Goal: Information Seeking & Learning: Learn about a topic

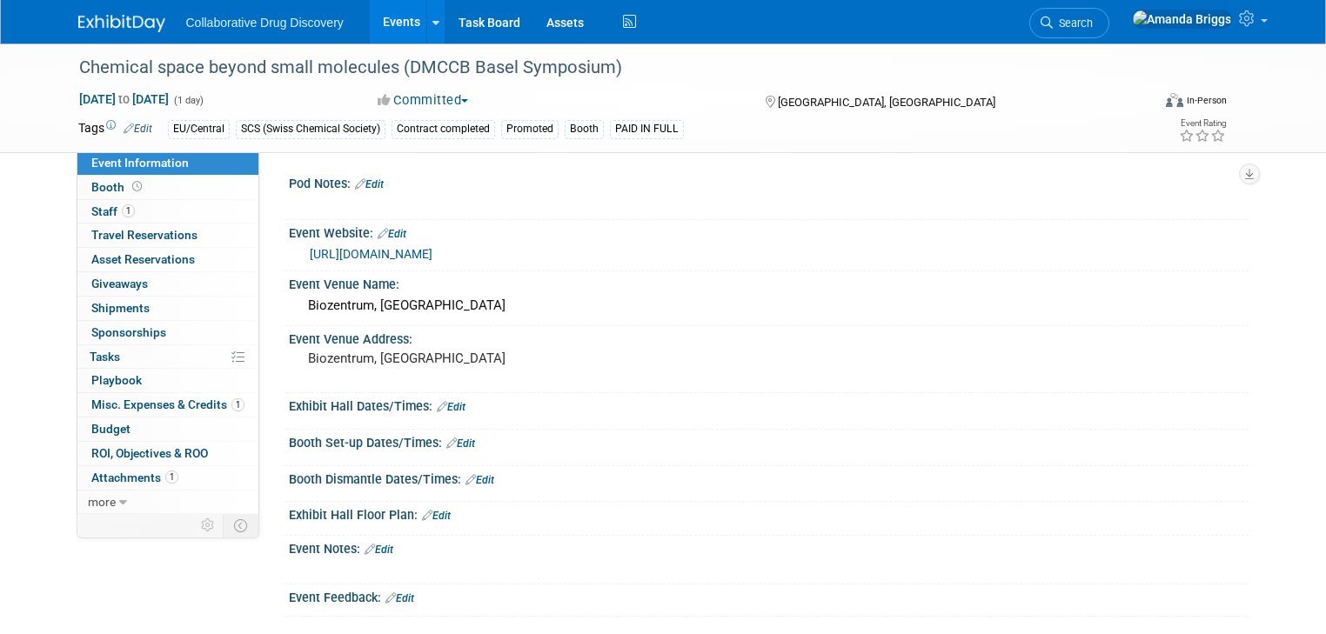
click at [384, 24] on link "Events" at bounding box center [402, 21] width 64 height 43
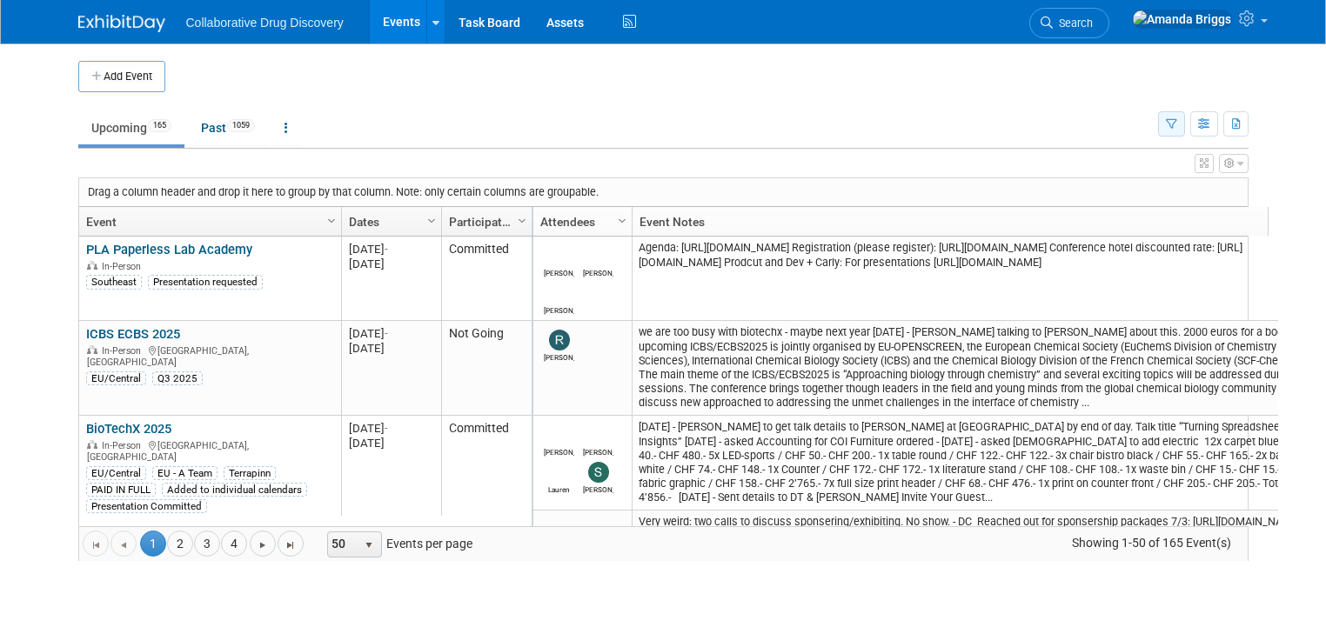
click at [1177, 119] on icon "button" at bounding box center [1171, 124] width 11 height 11
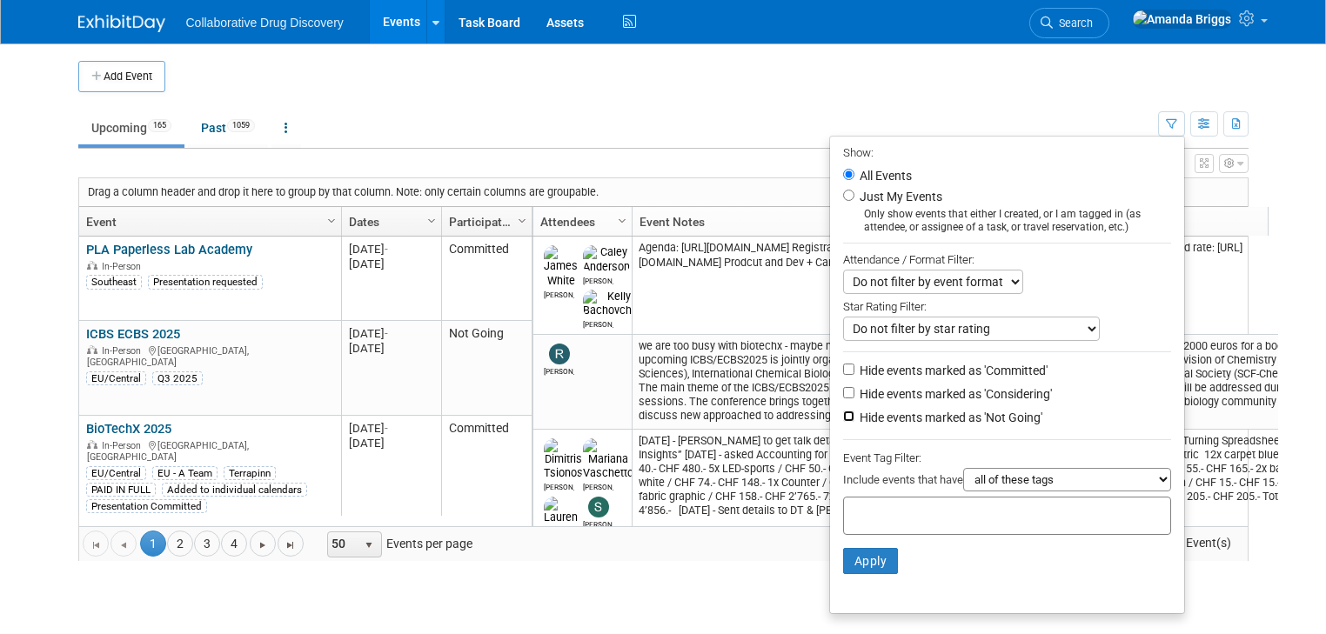
click at [854, 414] on input "Hide events marked as 'Not Going'" at bounding box center [848, 416] width 11 height 11
checkbox input "true"
click at [873, 501] on div at bounding box center [1007, 516] width 328 height 38
type input "eu"
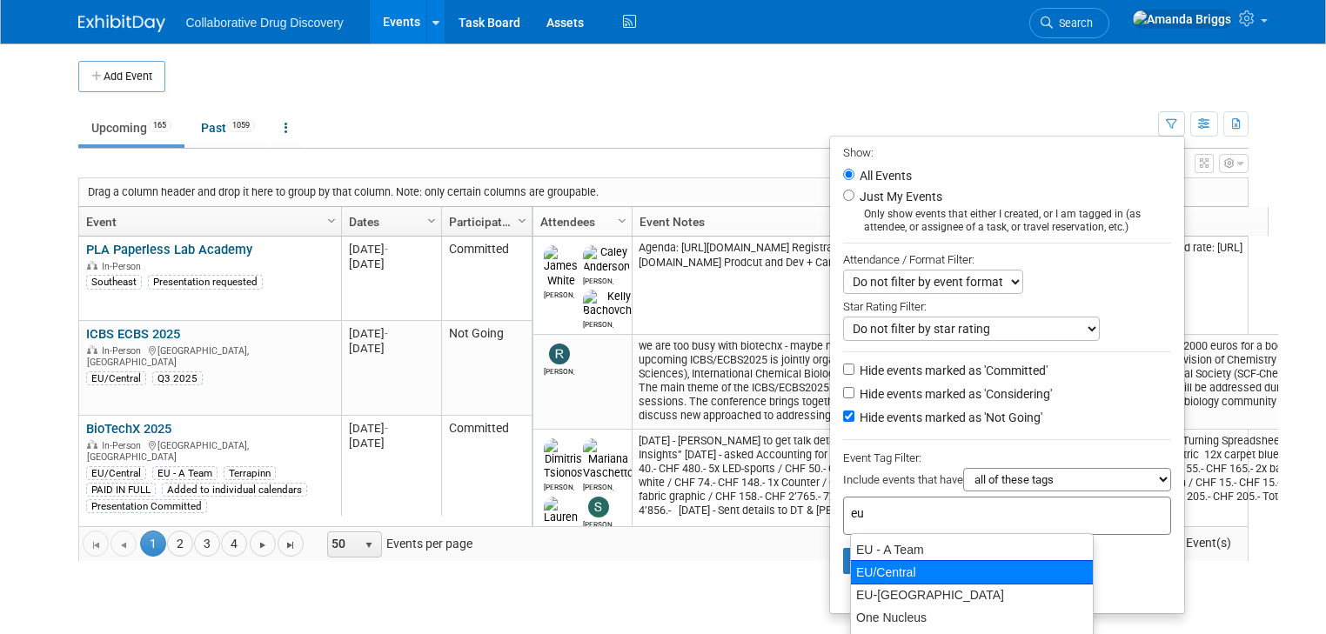
click at [899, 568] on div "EU/Central" at bounding box center [972, 572] width 244 height 24
type input "EU/Central"
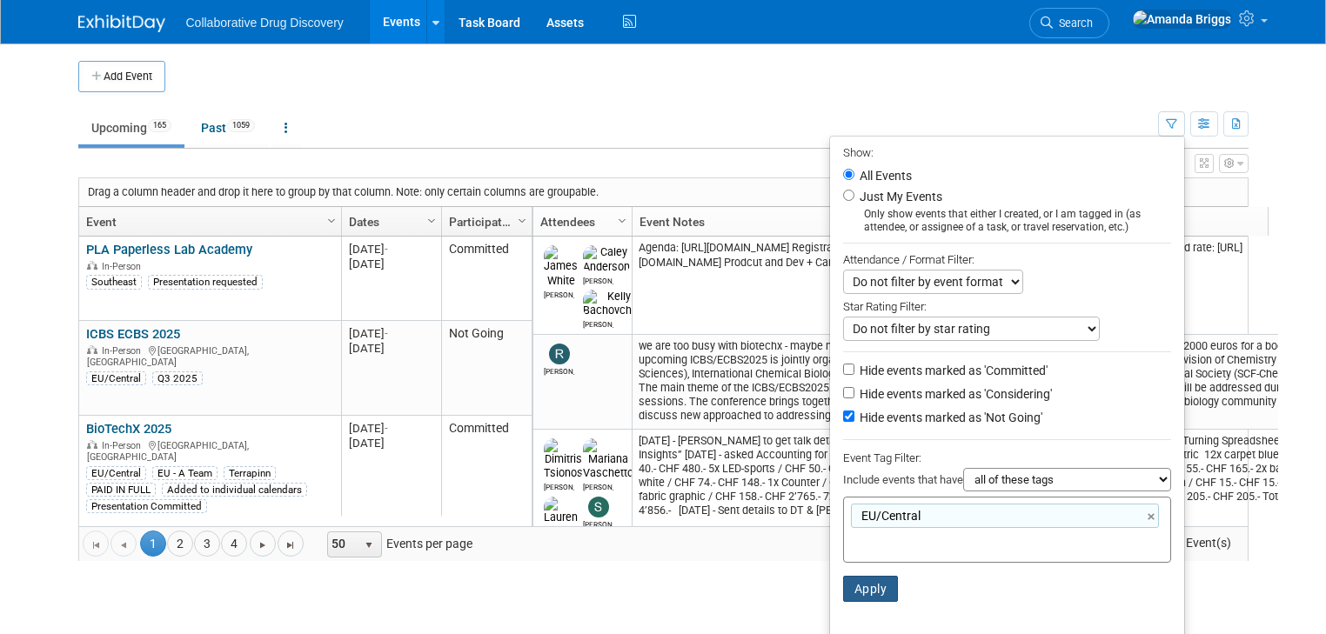
click at [894, 581] on button "Apply" at bounding box center [871, 589] width 56 height 26
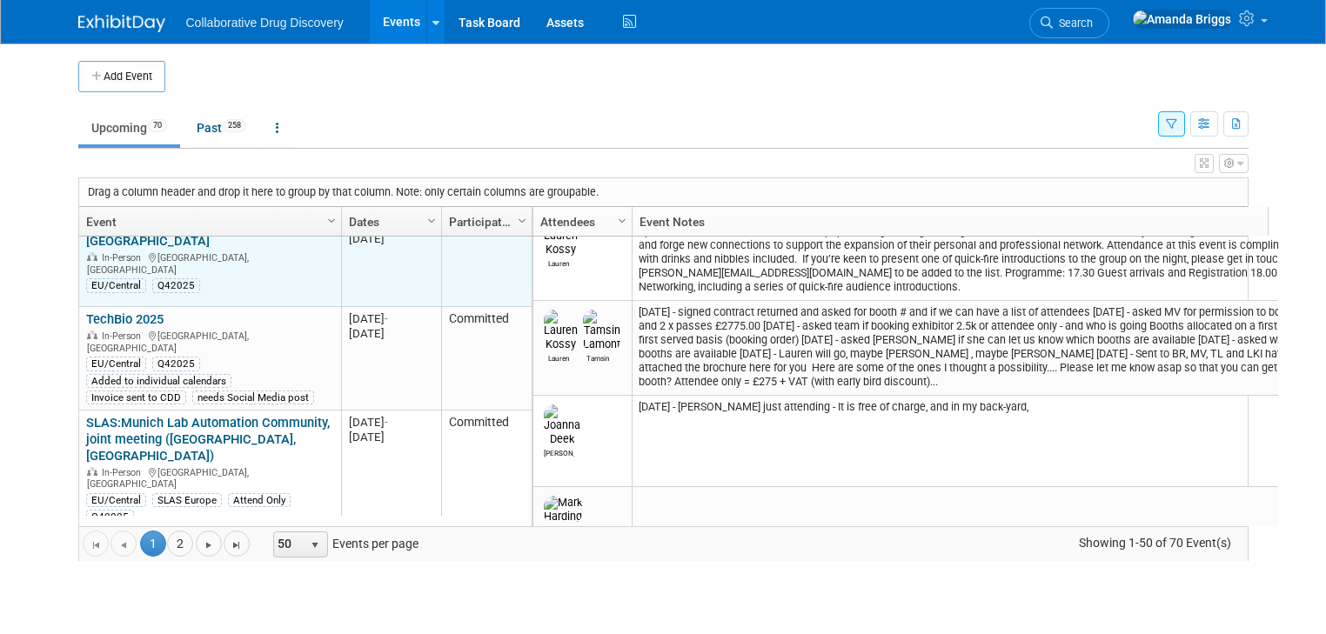
scroll to position [585, 0]
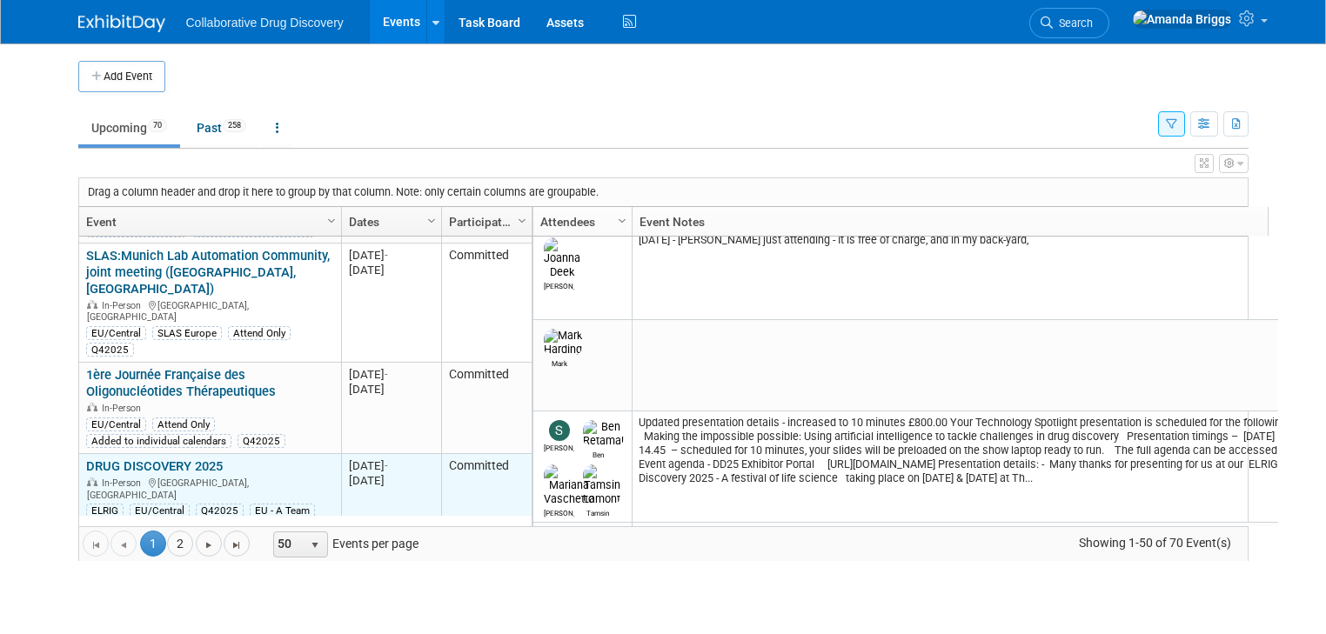
click at [157, 458] on link "DRUG DISCOVERY 2025" at bounding box center [154, 466] width 137 height 16
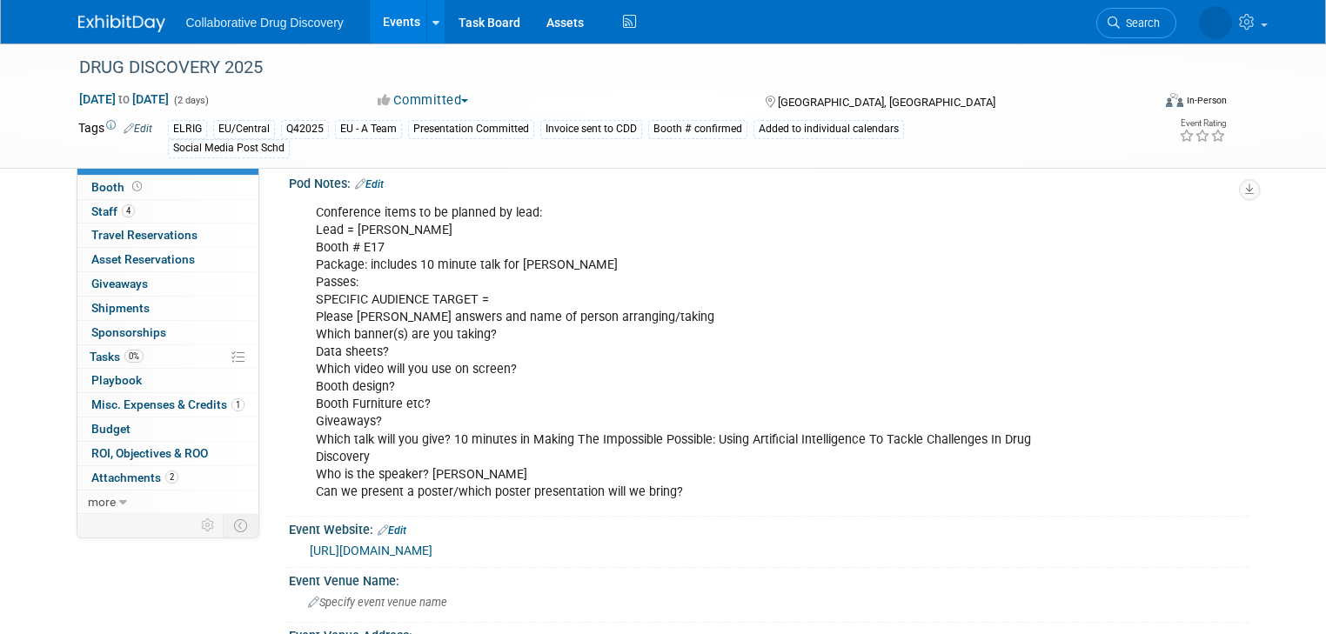
click at [391, 22] on link "Events" at bounding box center [402, 21] width 64 height 43
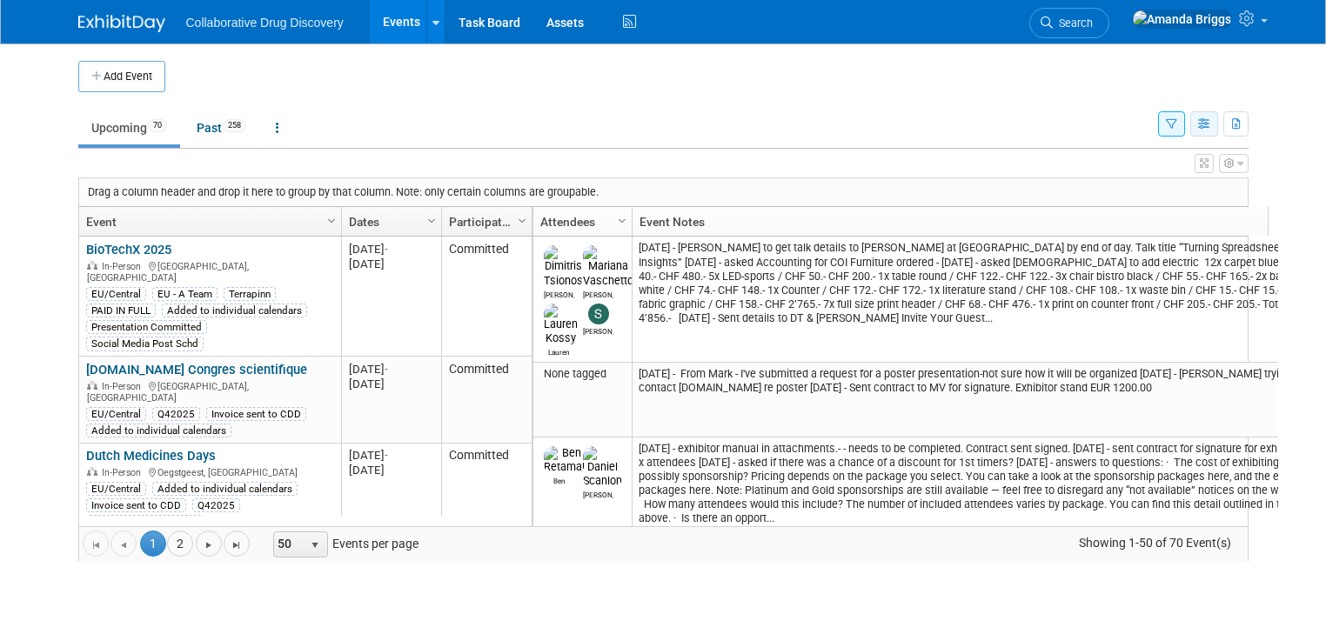
click at [1211, 122] on icon "button" at bounding box center [1204, 124] width 13 height 11
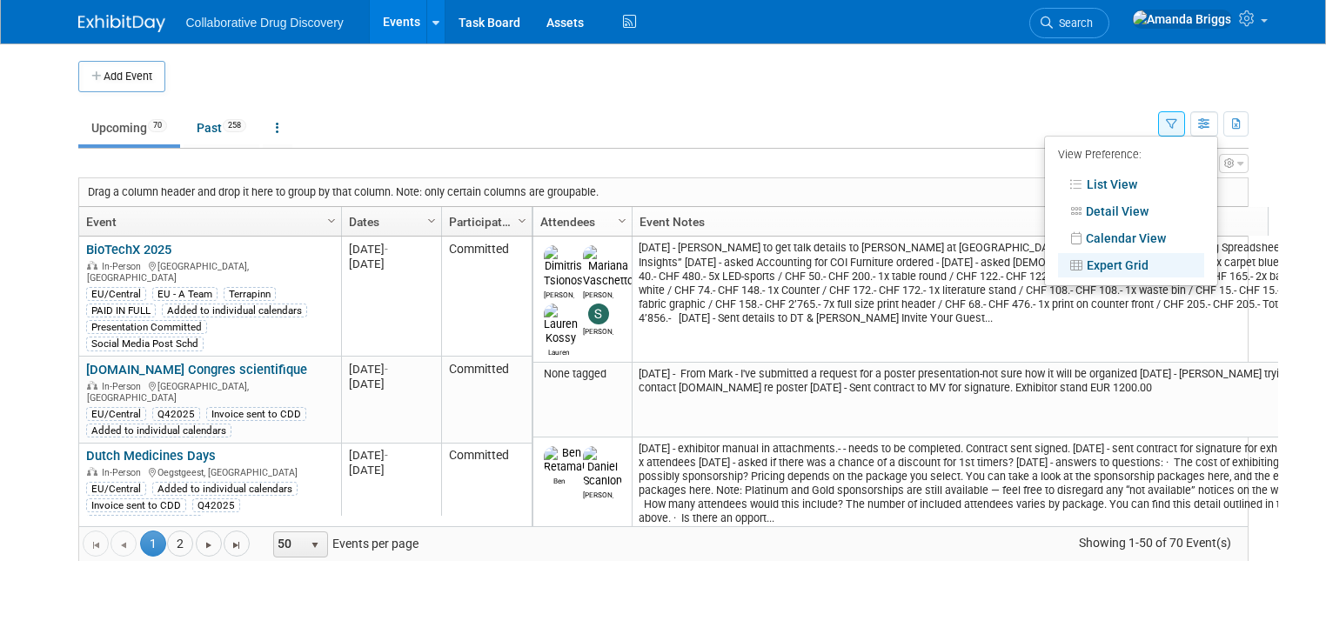
click at [1115, 260] on link "Expert Grid" at bounding box center [1131, 265] width 146 height 24
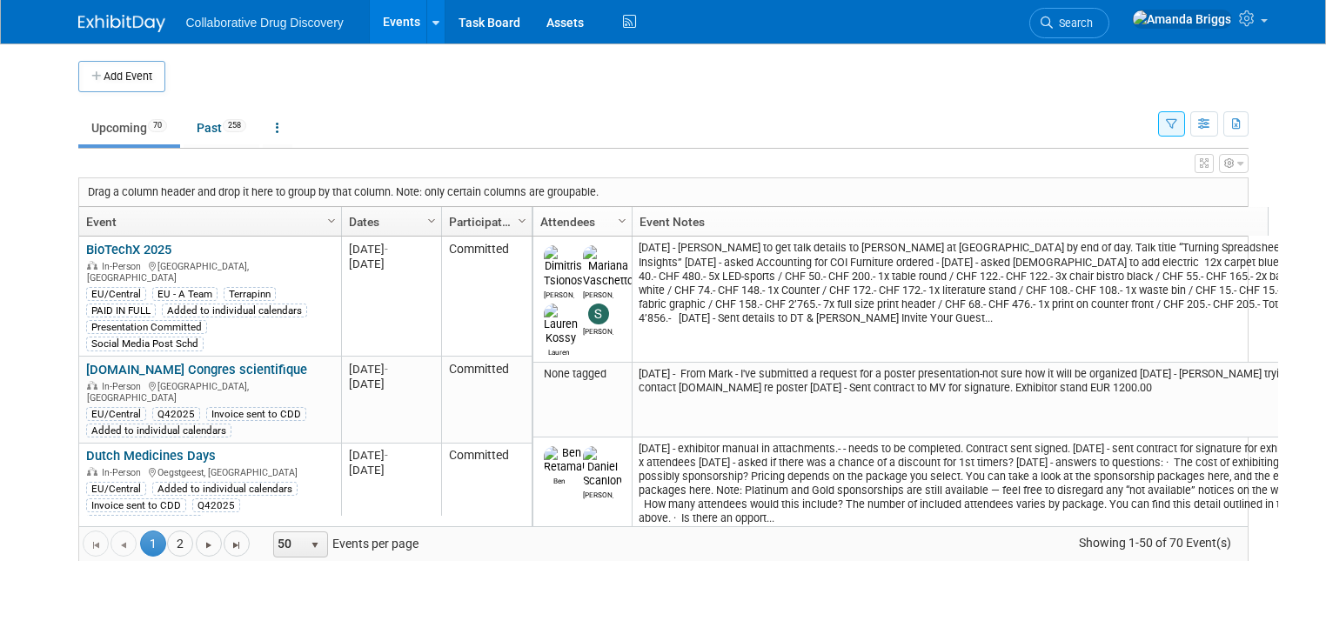
click at [1181, 129] on button "button" at bounding box center [1171, 123] width 27 height 25
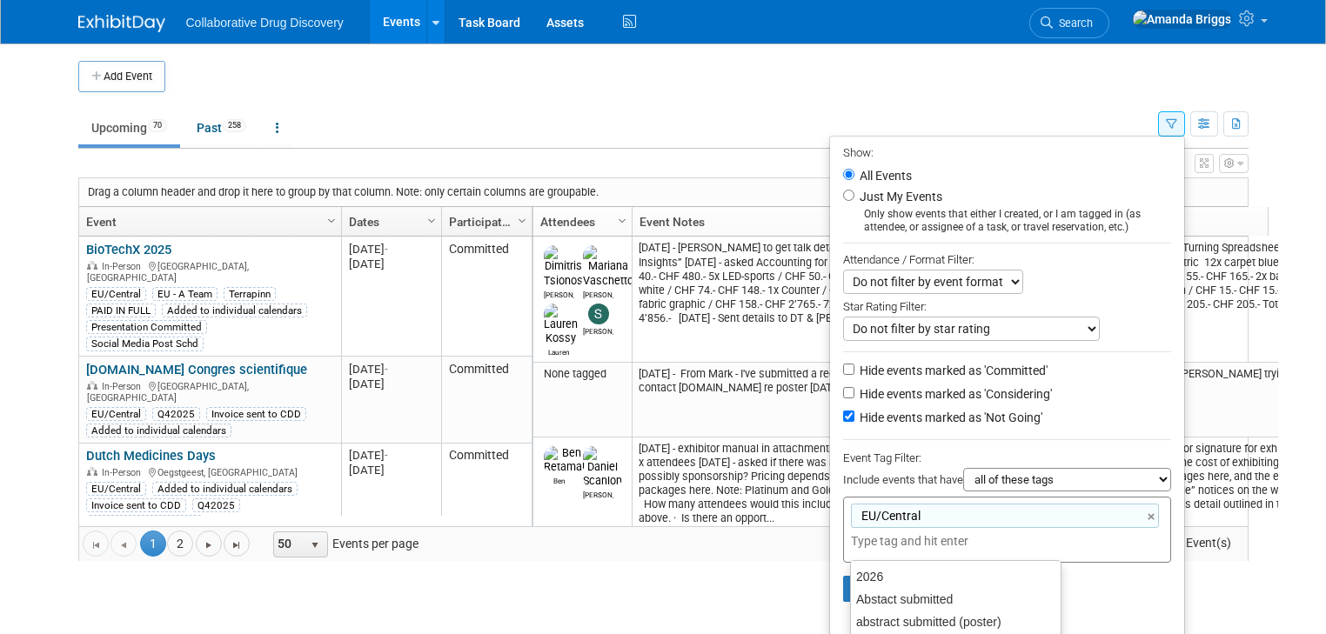
click at [1101, 534] on div "EU/Central EU/Central ×" at bounding box center [1007, 530] width 328 height 66
click at [915, 618] on div "Presentation Committed" at bounding box center [955, 625] width 211 height 24
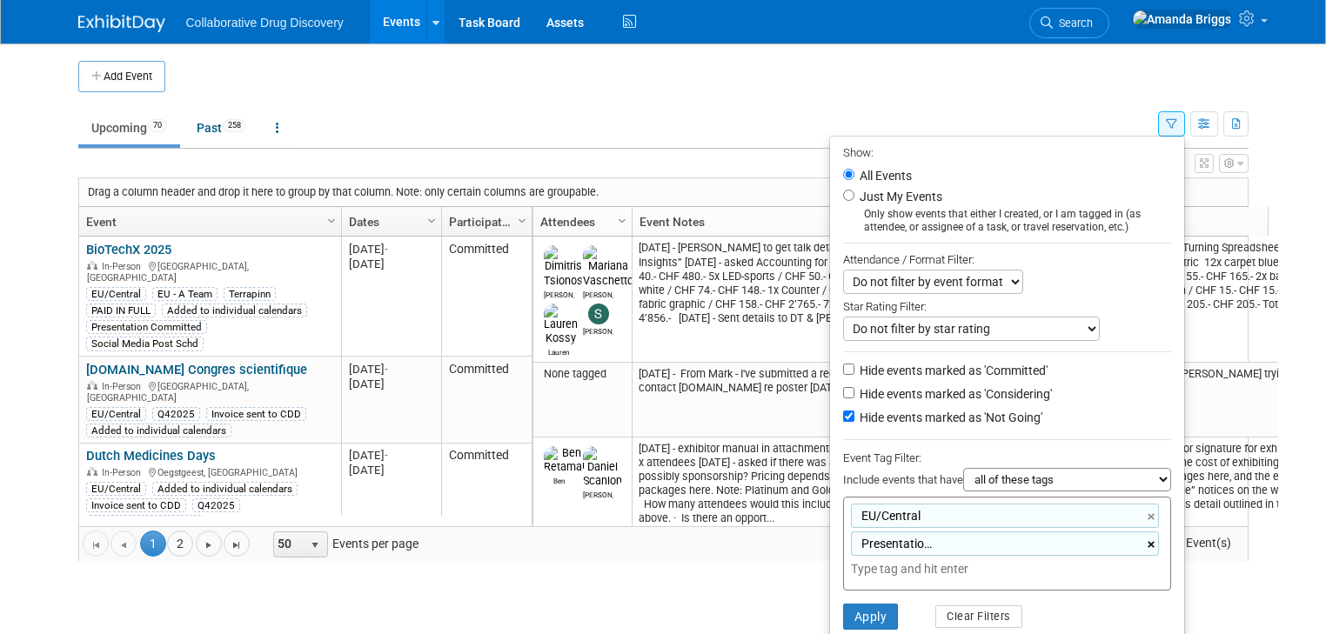
click at [1159, 543] on link "×" at bounding box center [1152, 545] width 11 height 20
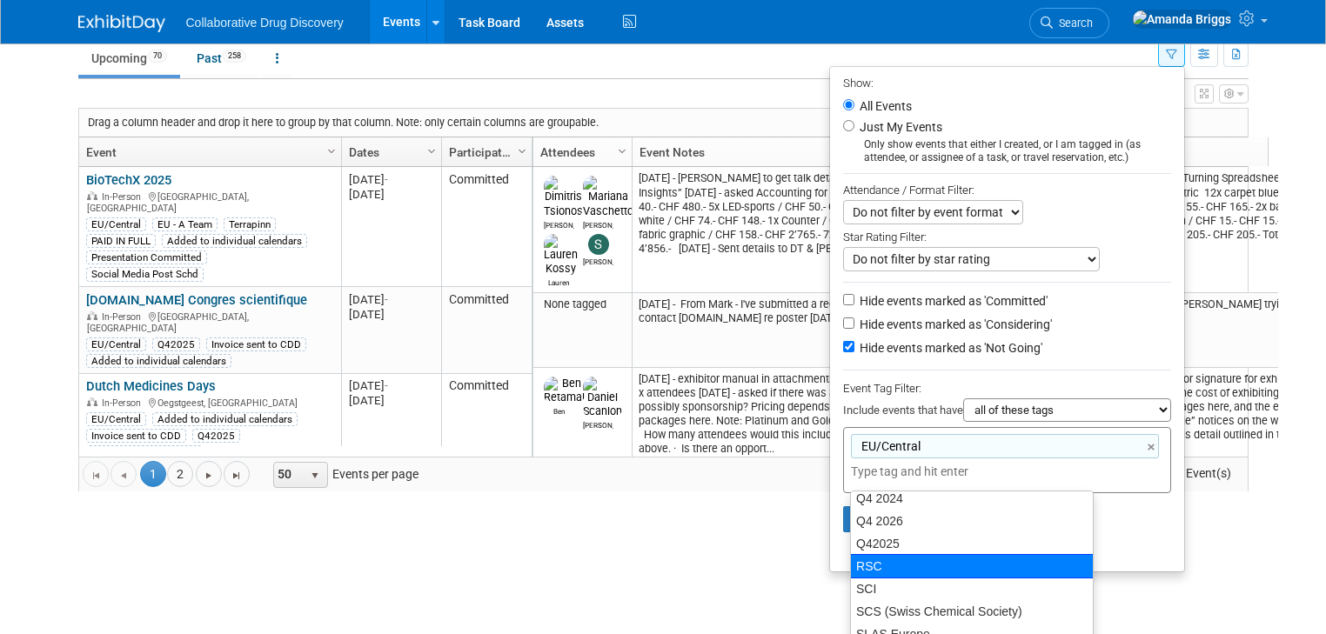
scroll to position [1455, 0]
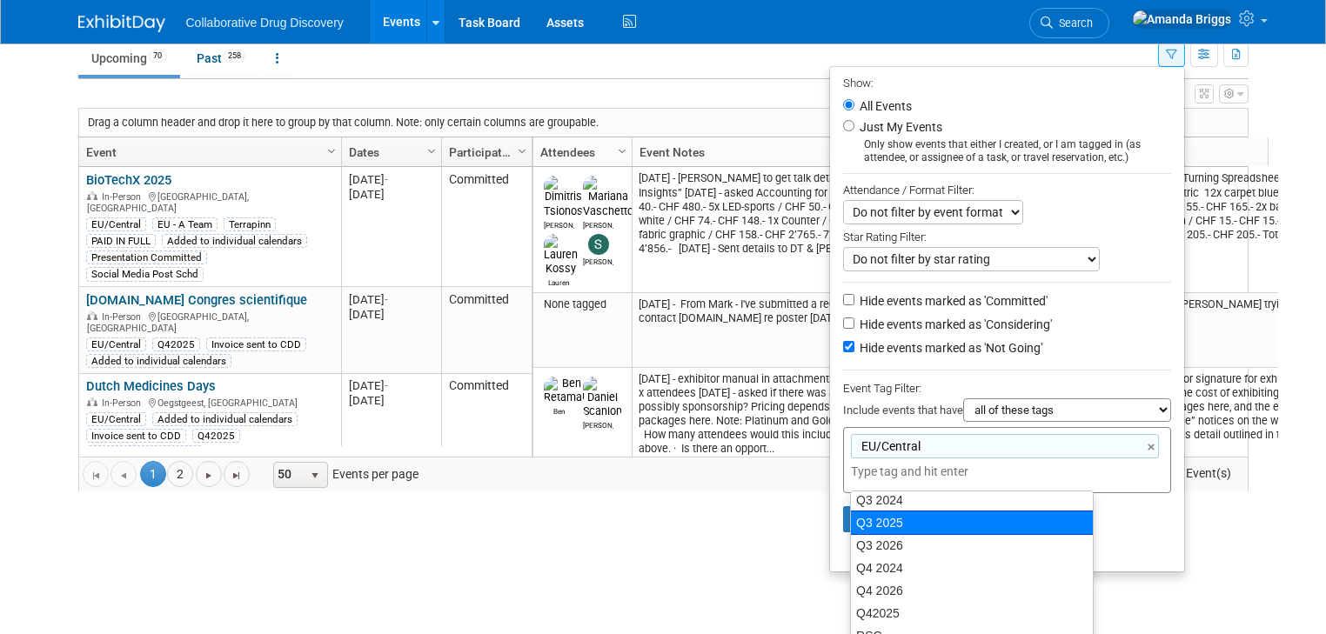
click at [889, 515] on div "Q3 2025" at bounding box center [972, 523] width 244 height 24
type input "EU/Central, Q3 2025"
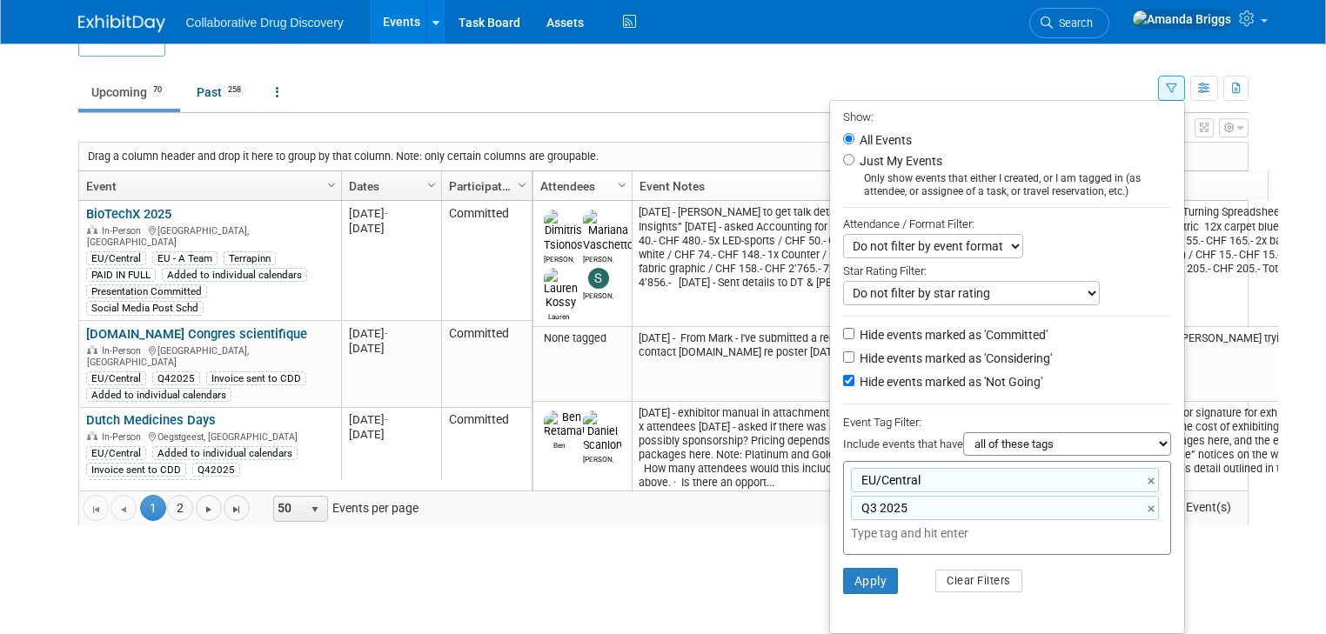
scroll to position [32, 0]
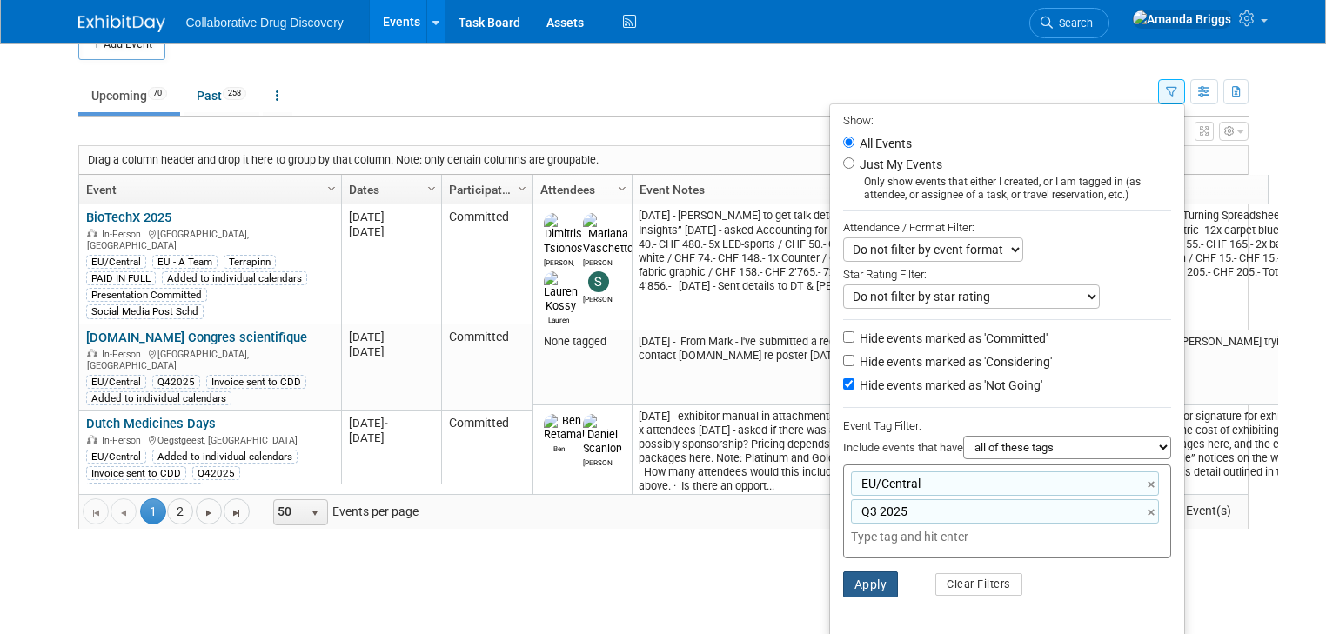
click at [880, 585] on button "Apply" at bounding box center [871, 585] width 56 height 26
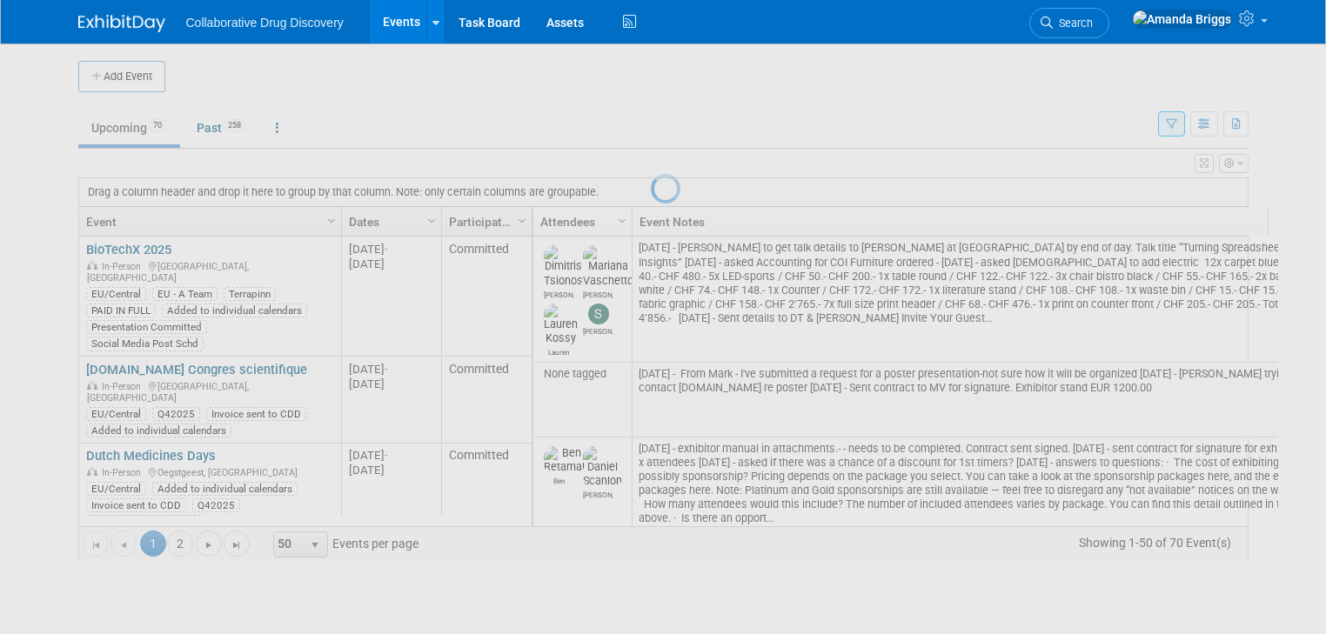
scroll to position [0, 0]
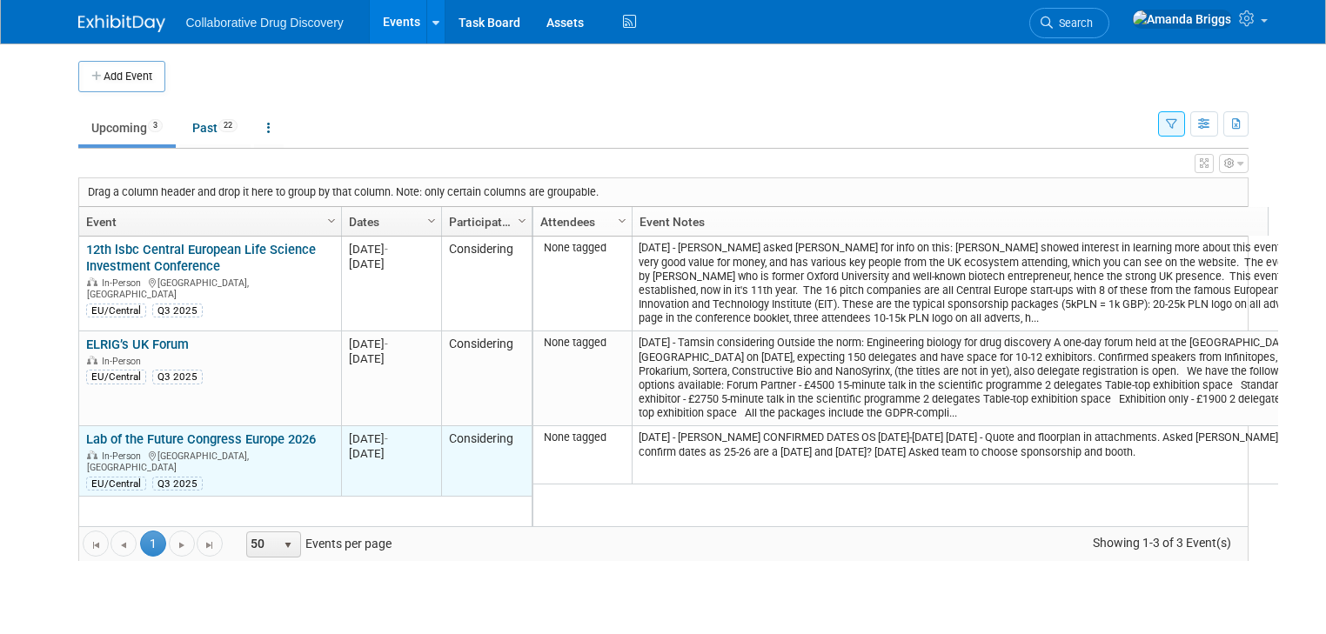
click at [217, 438] on link "Lab of the Future Congress Europe 2026" at bounding box center [201, 440] width 230 height 16
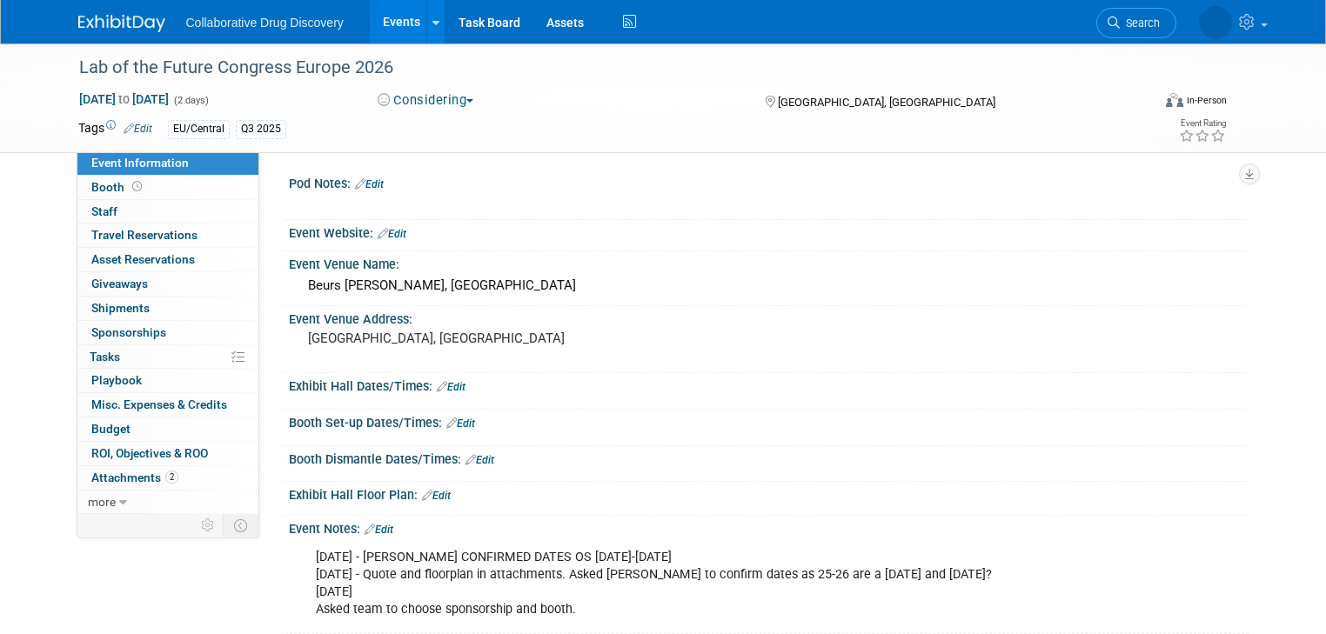
click at [126, 123] on link "Edit" at bounding box center [138, 129] width 29 height 12
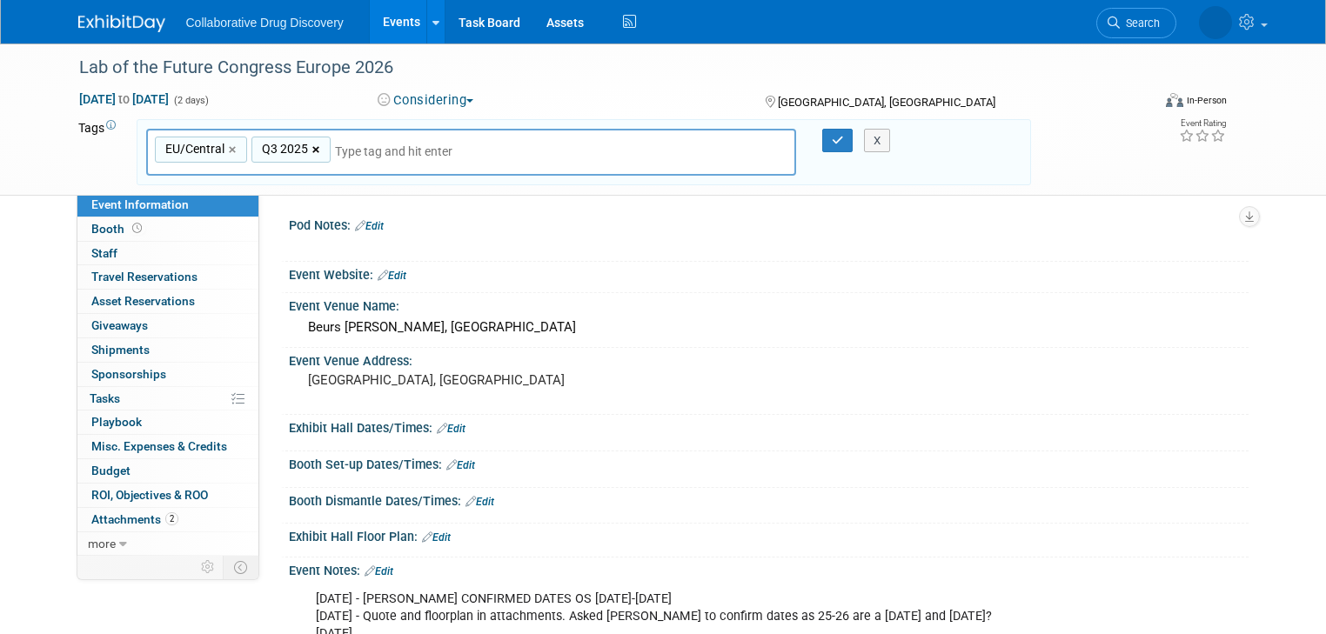
click at [312, 148] on link "×" at bounding box center [317, 150] width 11 height 20
type input "EU/Central"
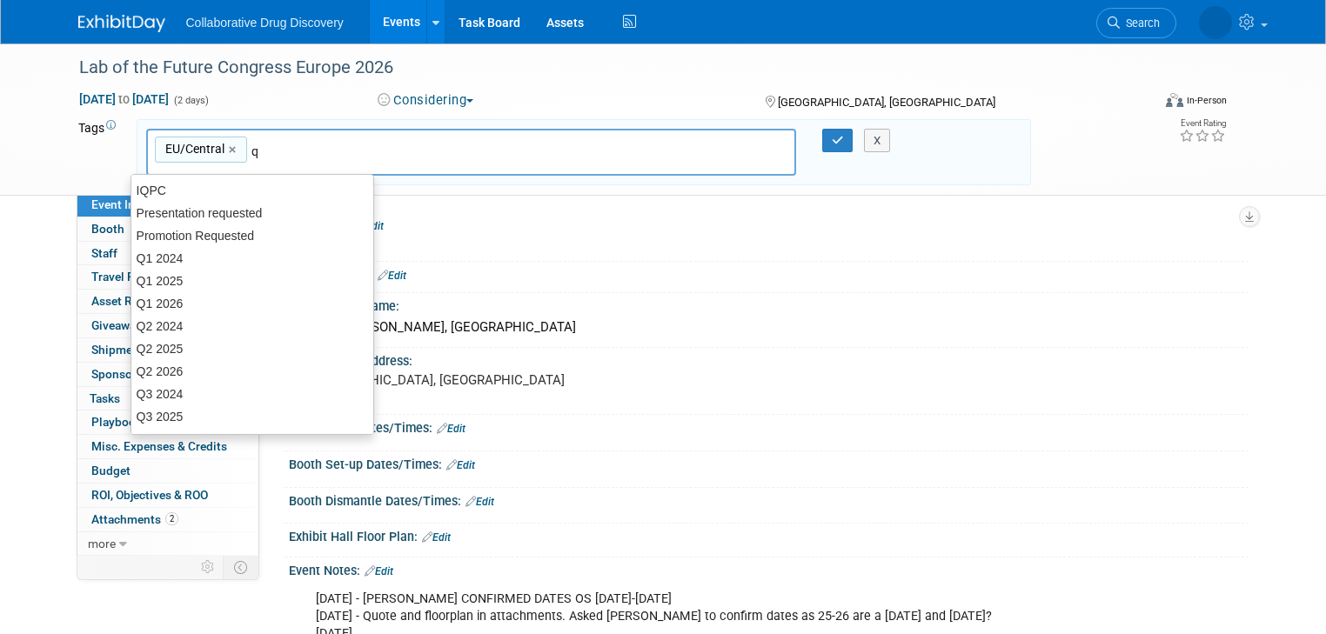
type input "q3"
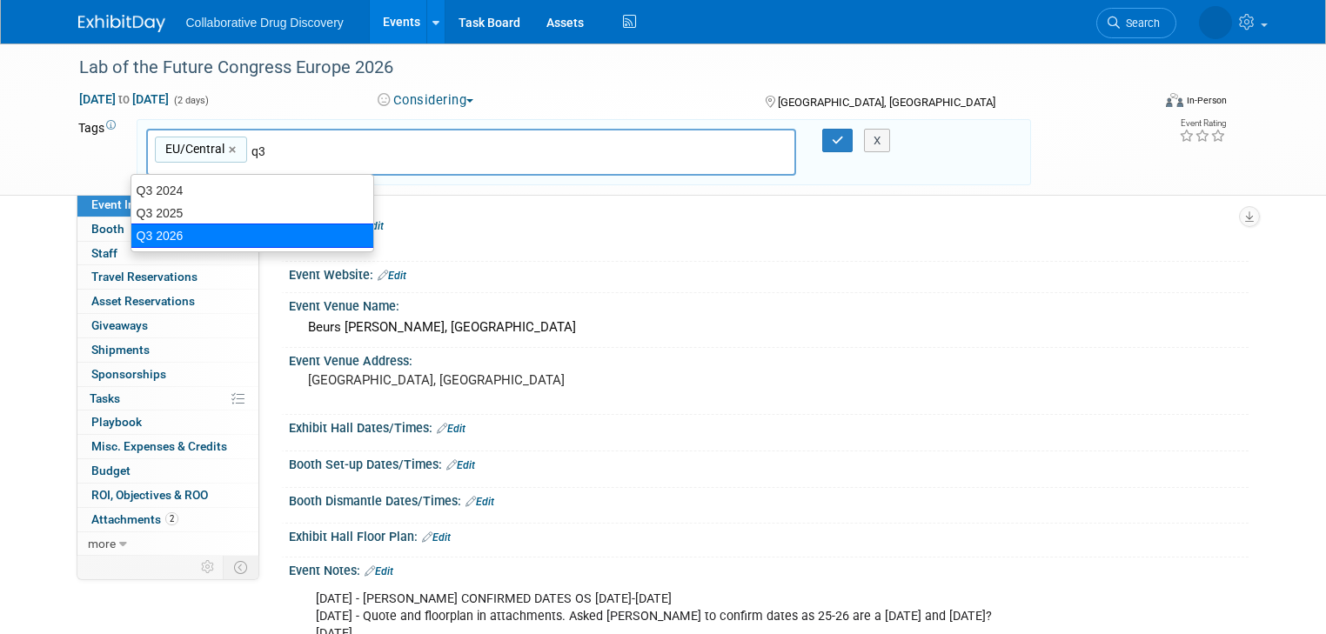
click at [204, 229] on div "Q3 2026" at bounding box center [252, 236] width 244 height 24
type input "EU/Central, Q3 2026"
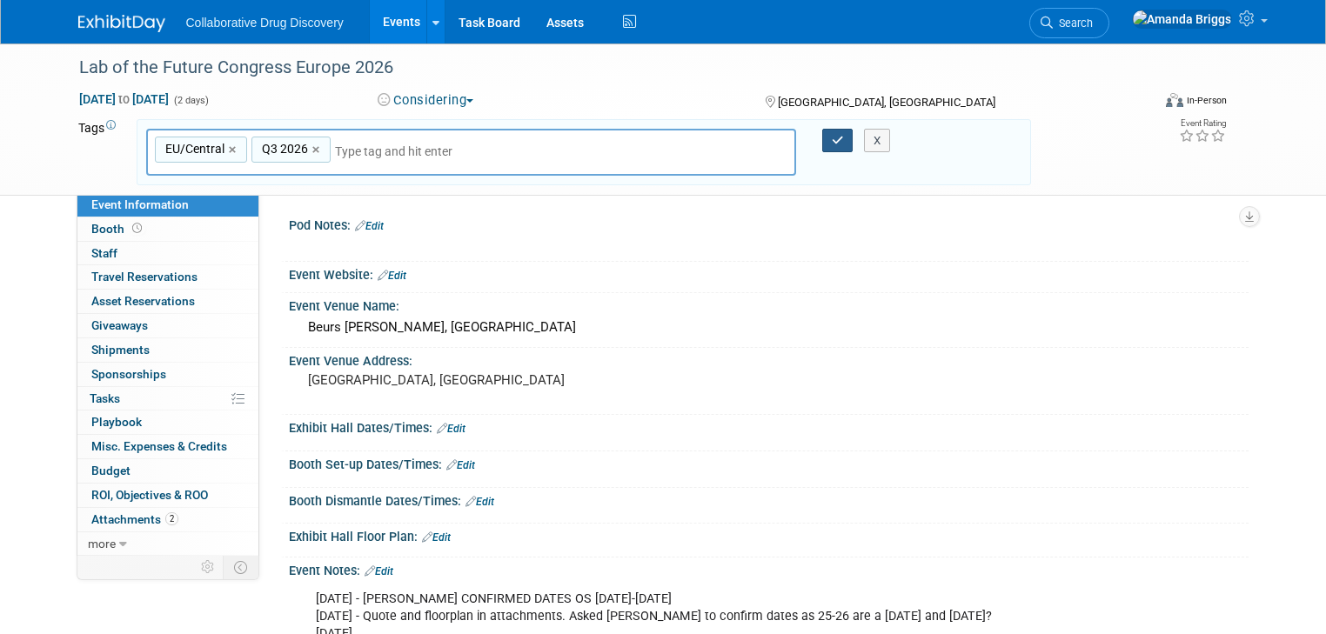
click at [834, 144] on icon "button" at bounding box center [838, 140] width 12 height 11
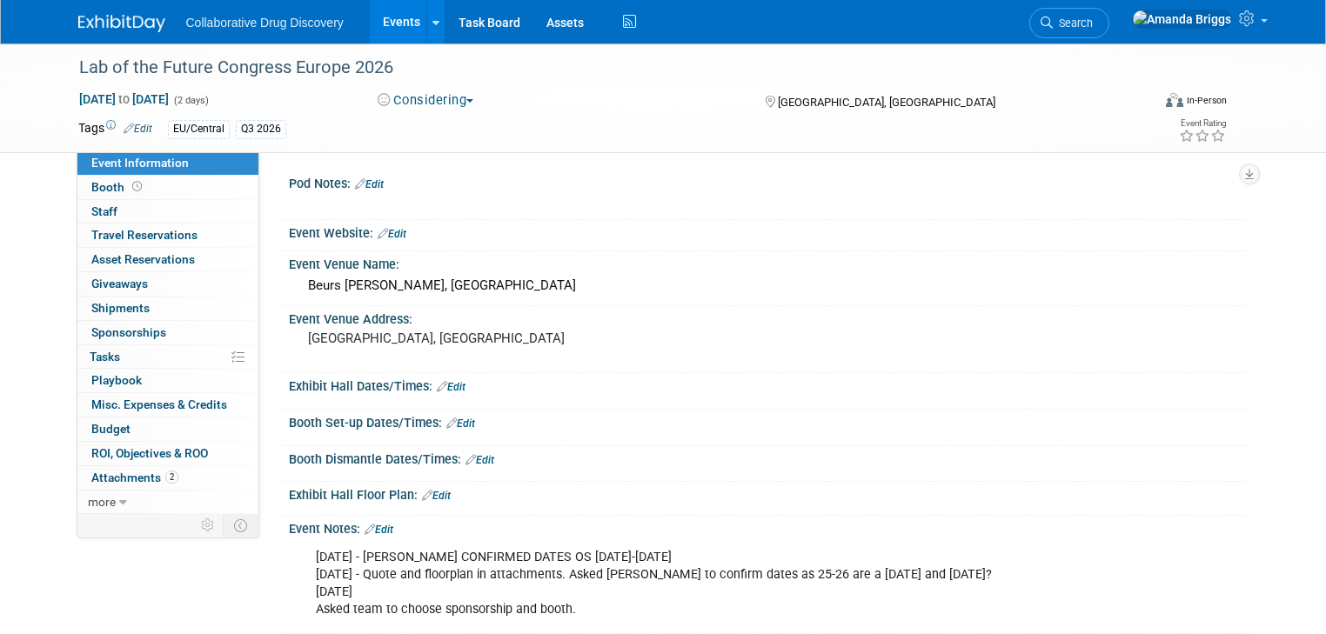
click at [377, 23] on link "Events" at bounding box center [402, 21] width 64 height 43
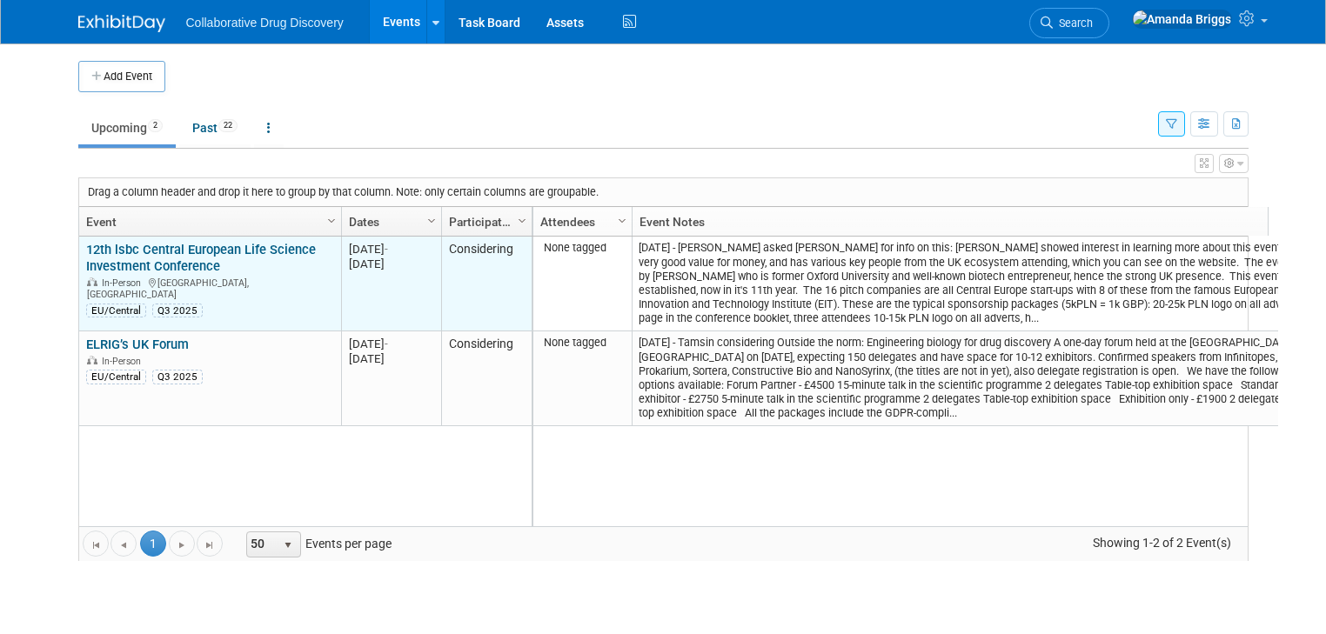
click at [217, 251] on link "12th lsbc Central European Life Science Investment Conference" at bounding box center [201, 258] width 230 height 32
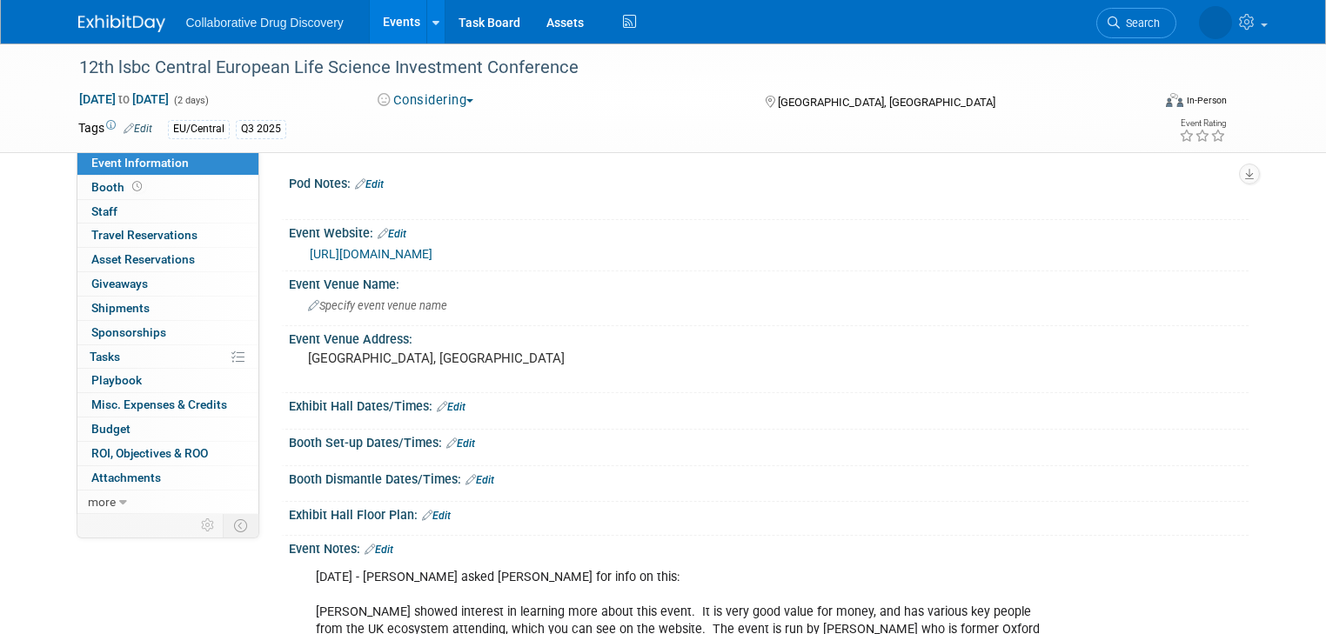
click at [133, 129] on link "Edit" at bounding box center [138, 129] width 29 height 12
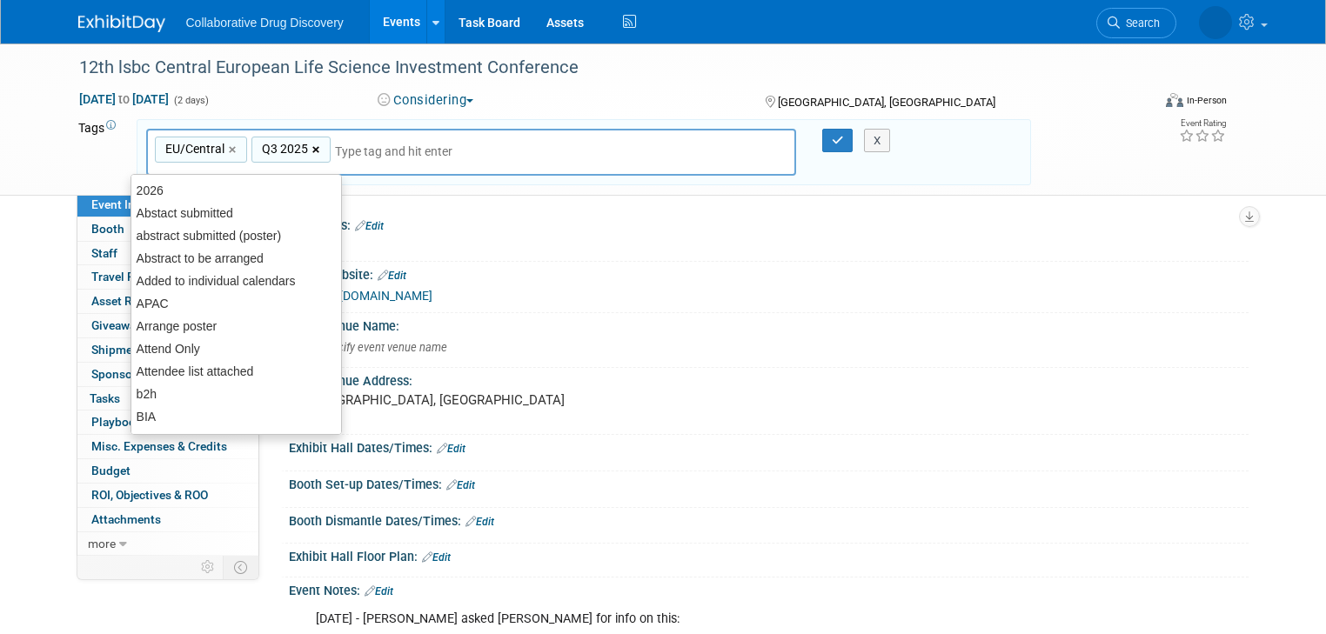
click at [312, 146] on link "×" at bounding box center [317, 150] width 11 height 20
type input "EU/Central"
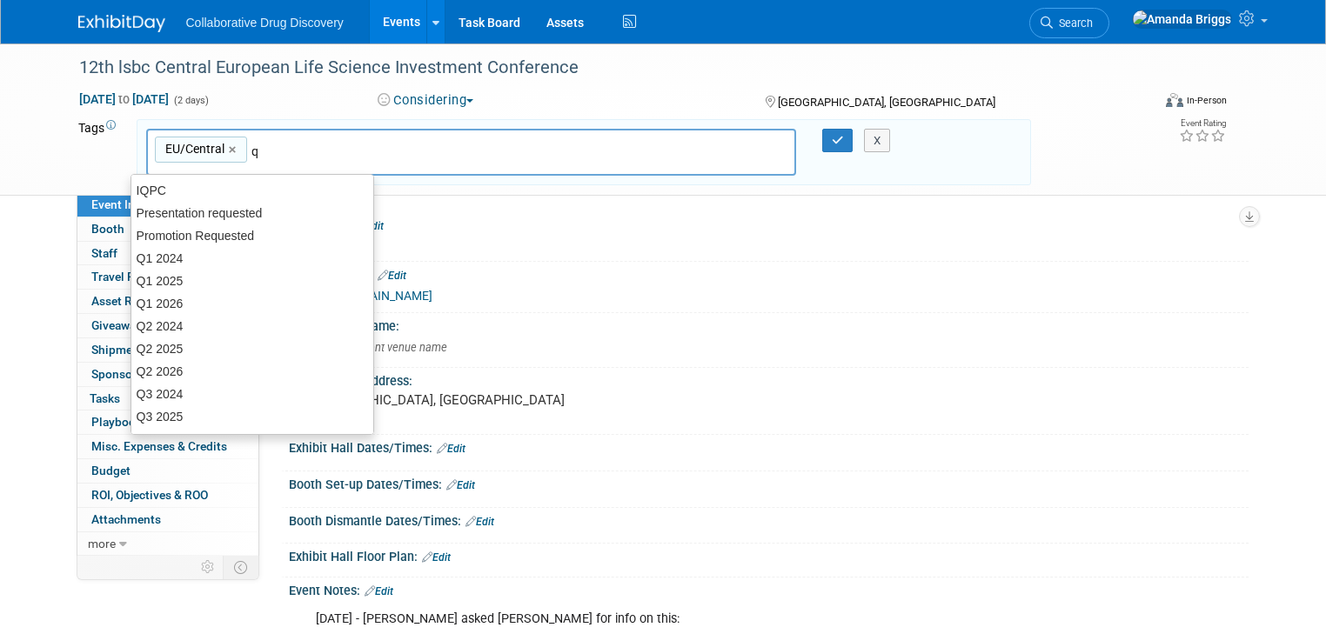
type input "q4"
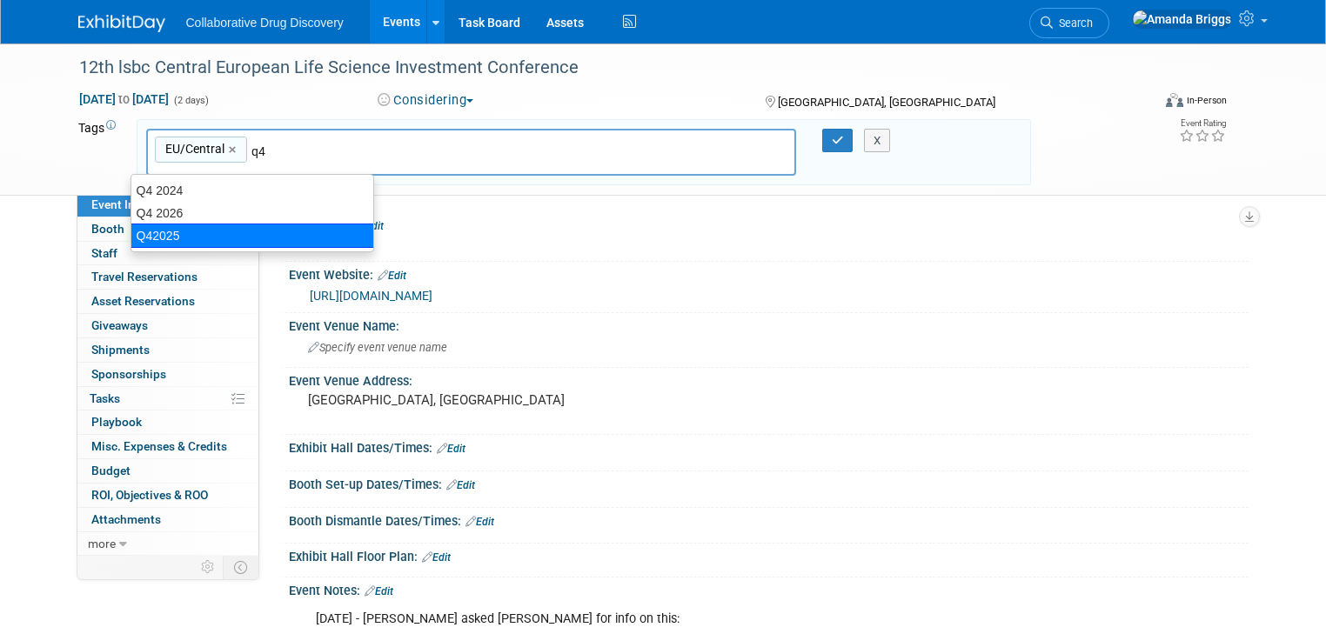
click at [221, 235] on div "Q42025" at bounding box center [252, 236] width 244 height 24
type input "EU/Central, Q42025"
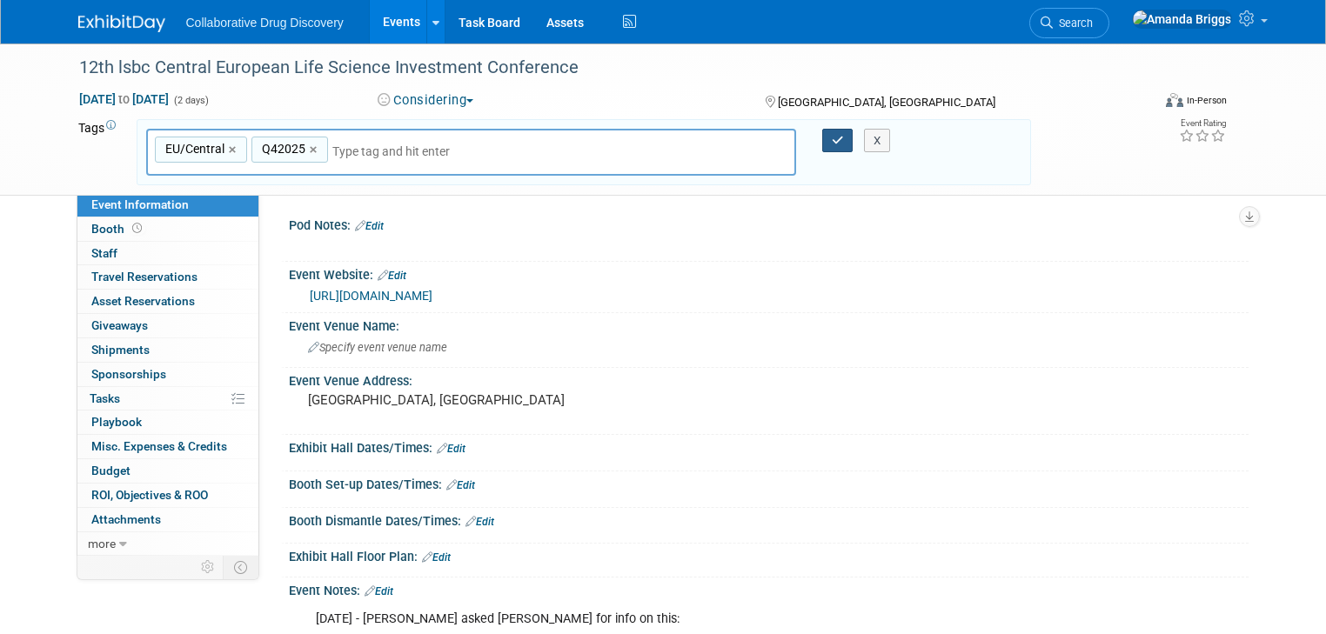
click at [844, 144] on icon "button" at bounding box center [838, 140] width 12 height 11
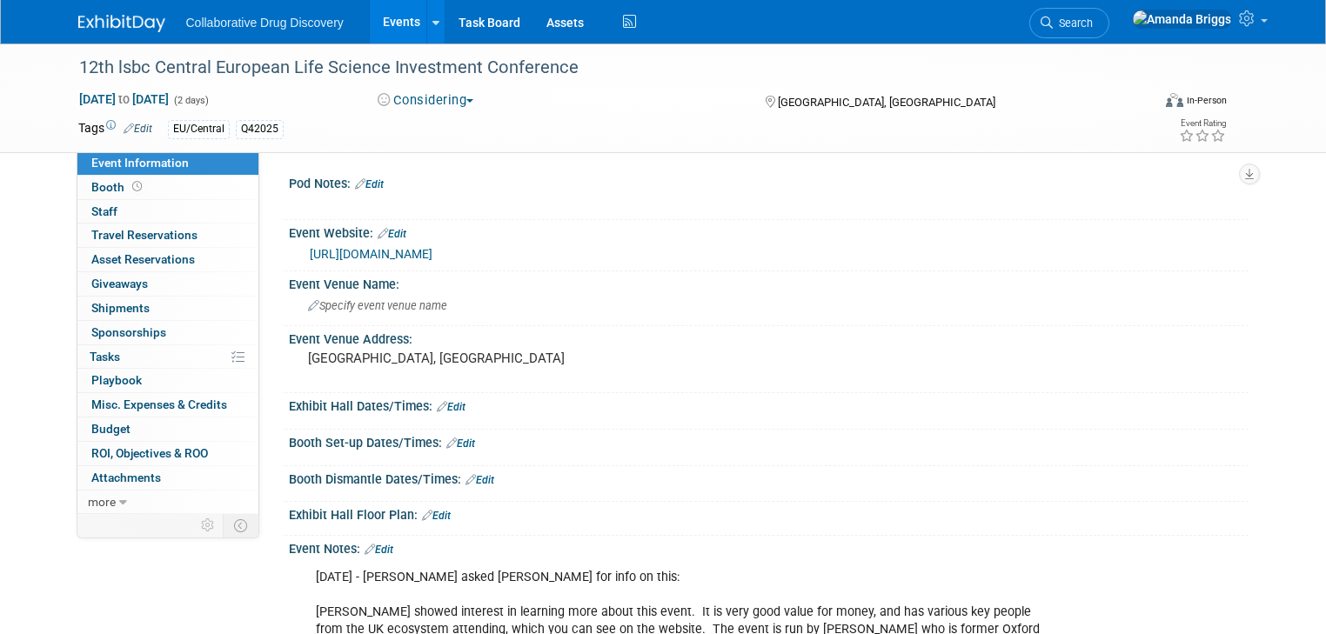
click at [386, 17] on link "Events" at bounding box center [402, 21] width 64 height 43
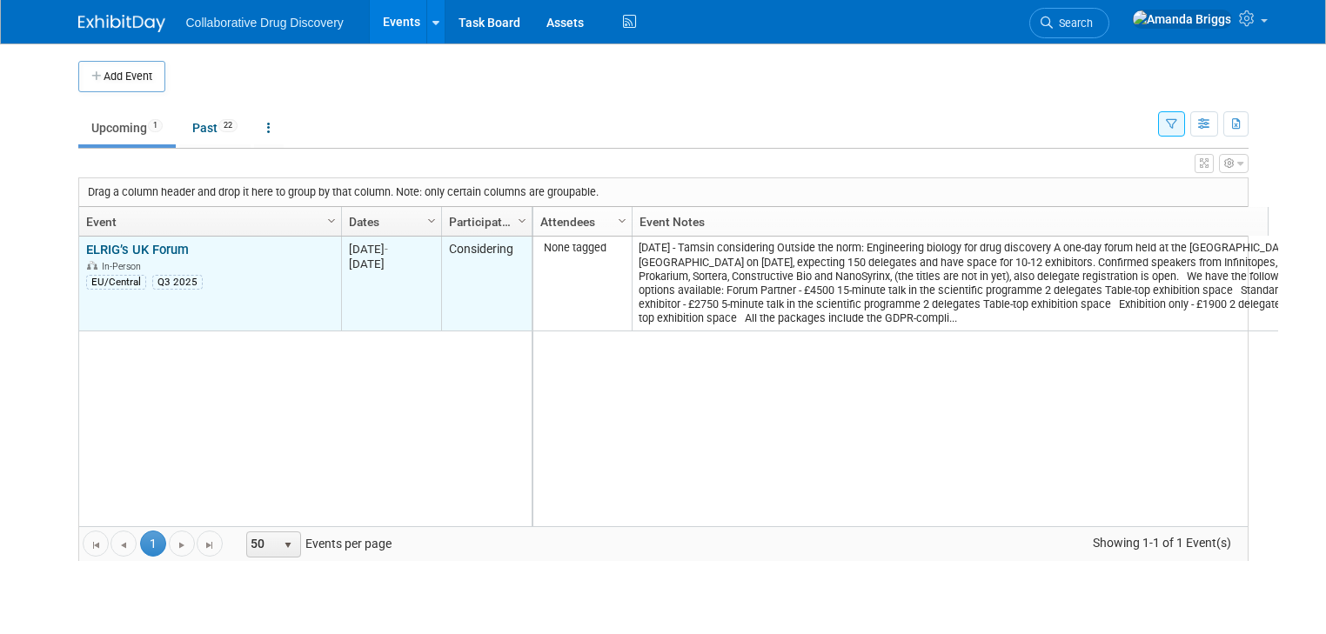
click at [157, 249] on link "ELRIG’s UK Forum" at bounding box center [137, 250] width 103 height 16
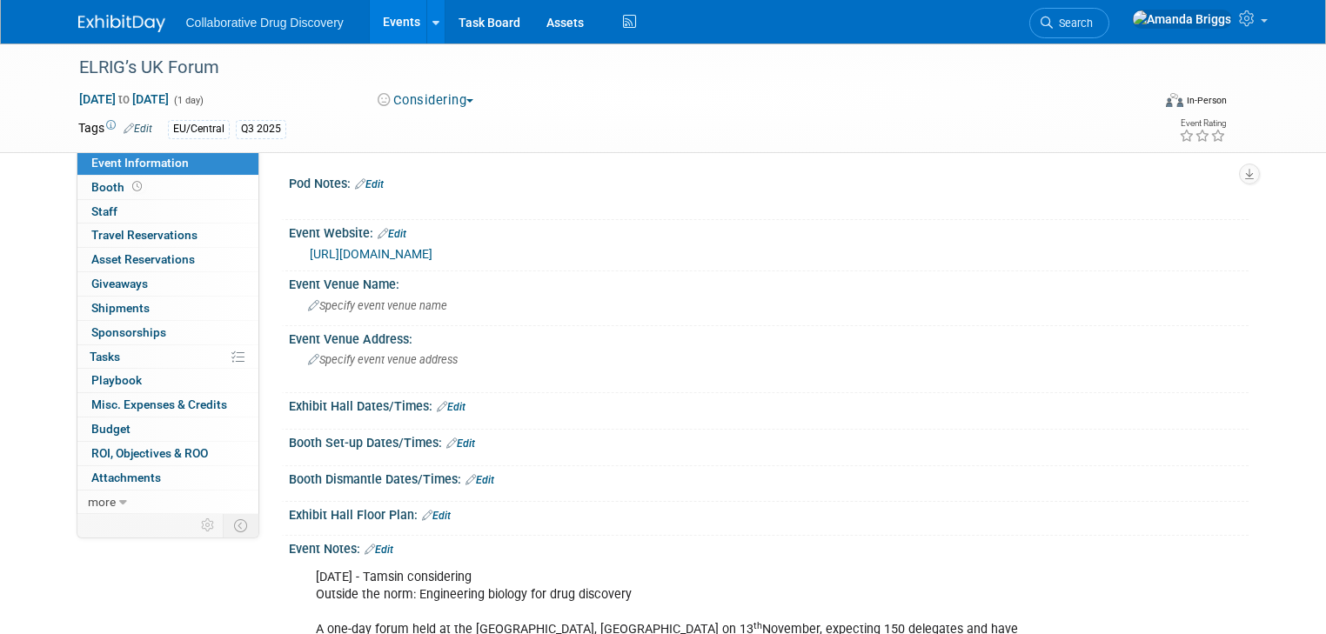
click at [132, 130] on link "Edit" at bounding box center [138, 129] width 29 height 12
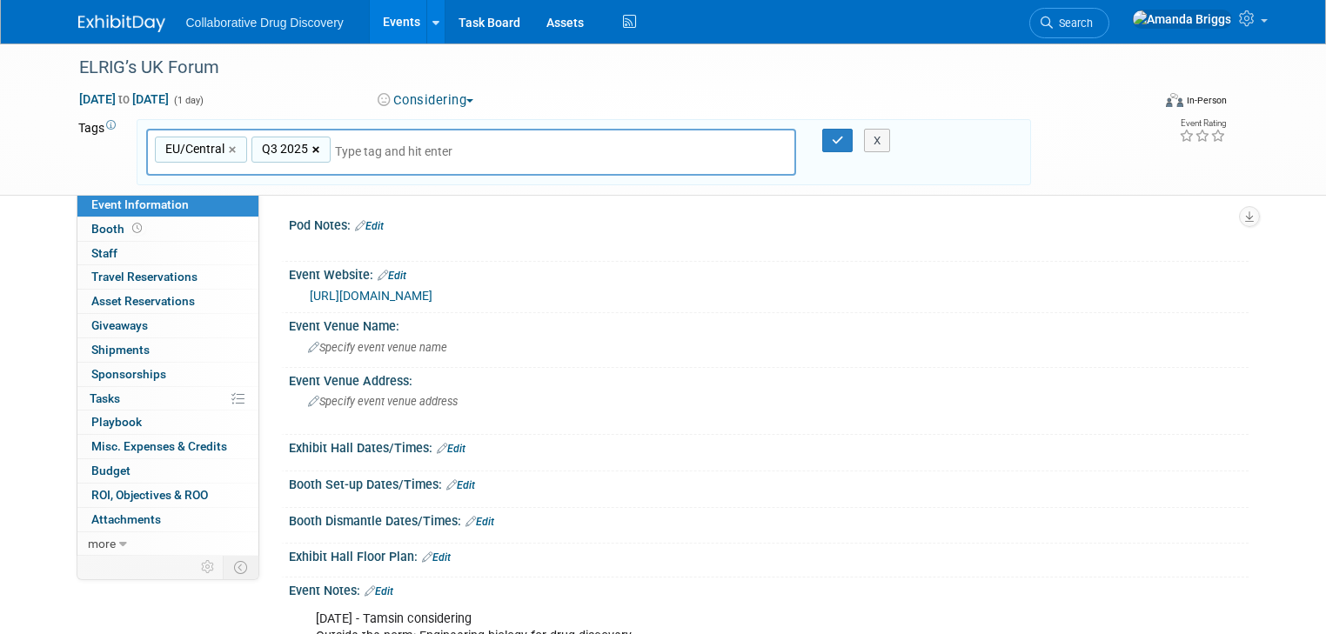
click at [312, 146] on link "×" at bounding box center [317, 150] width 11 height 20
type input "EU/Central"
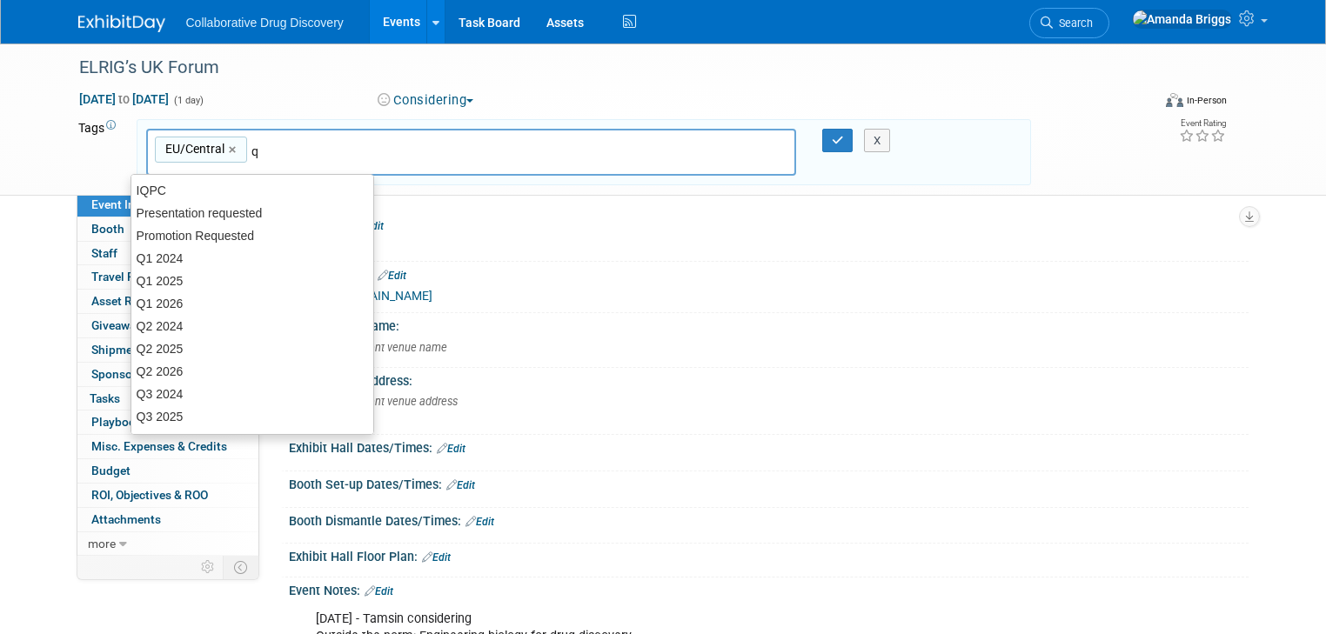
type input "q4"
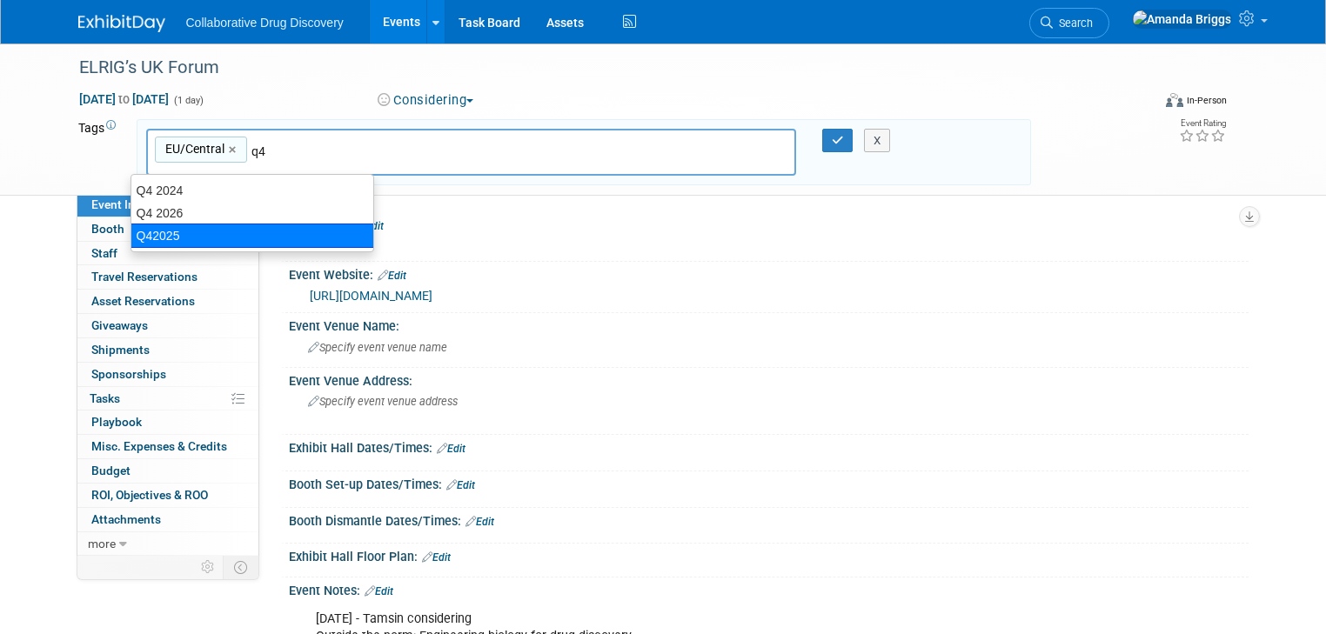
click at [220, 231] on div "Q42025" at bounding box center [252, 236] width 244 height 24
type input "EU/Central, Q42025"
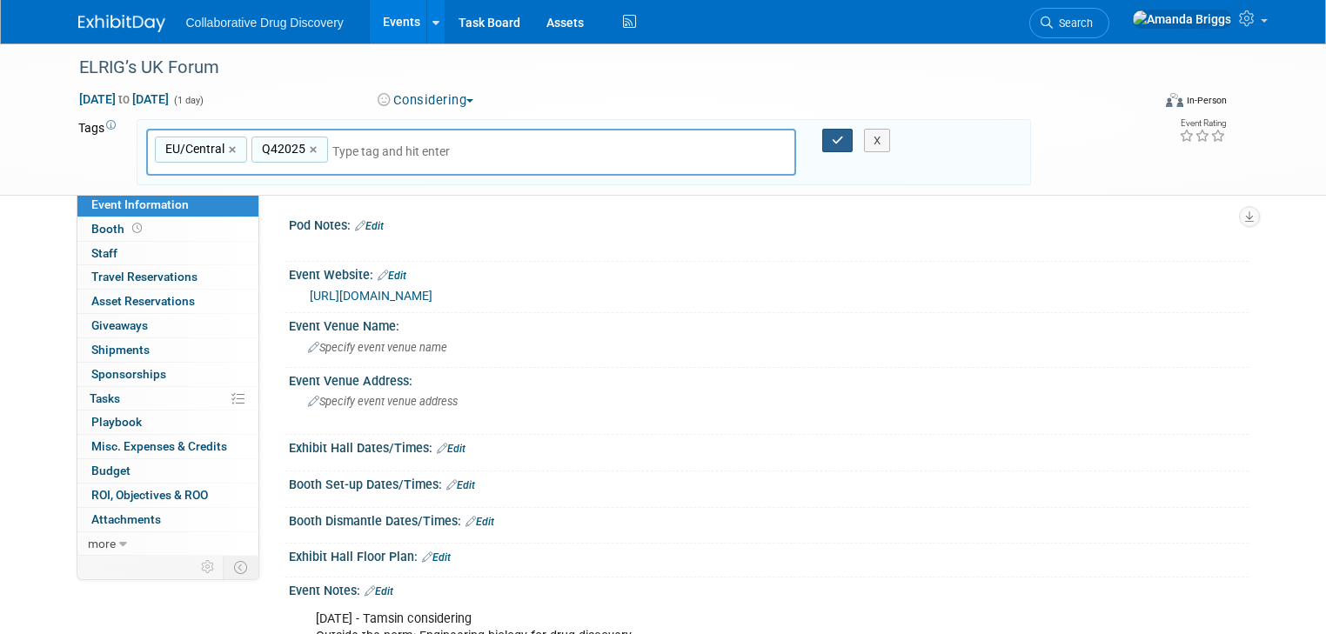
click at [831, 143] on button "button" at bounding box center [837, 141] width 31 height 24
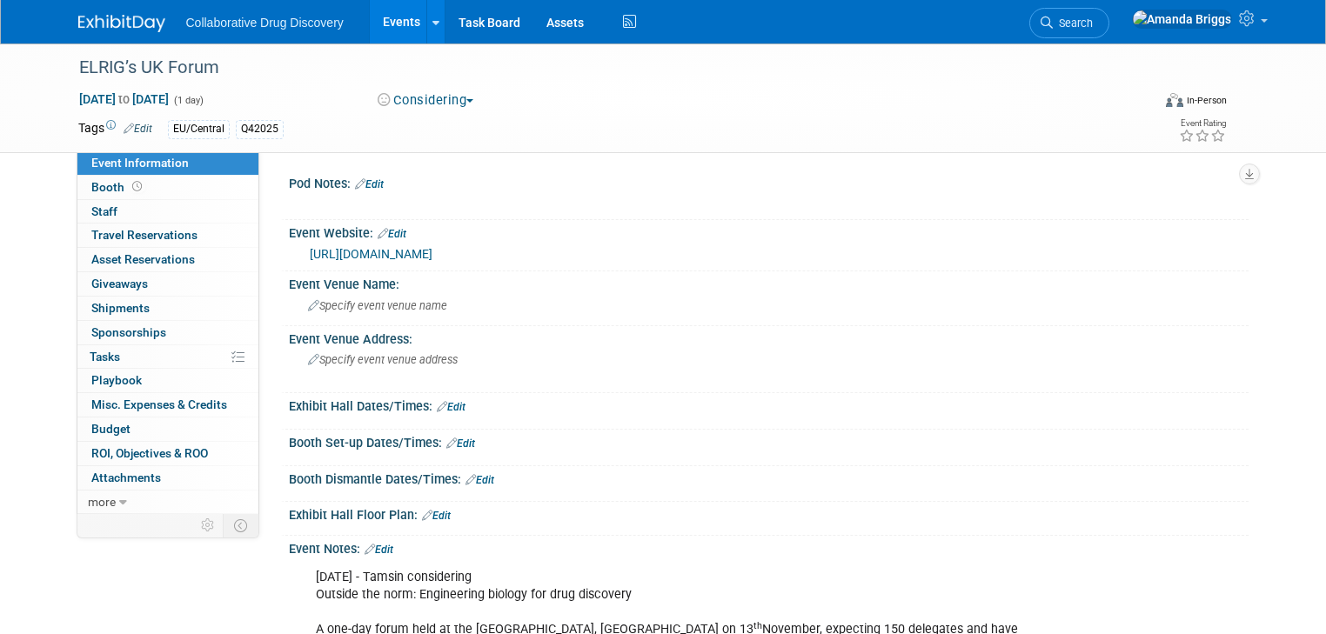
click at [385, 20] on link "Events" at bounding box center [402, 21] width 64 height 43
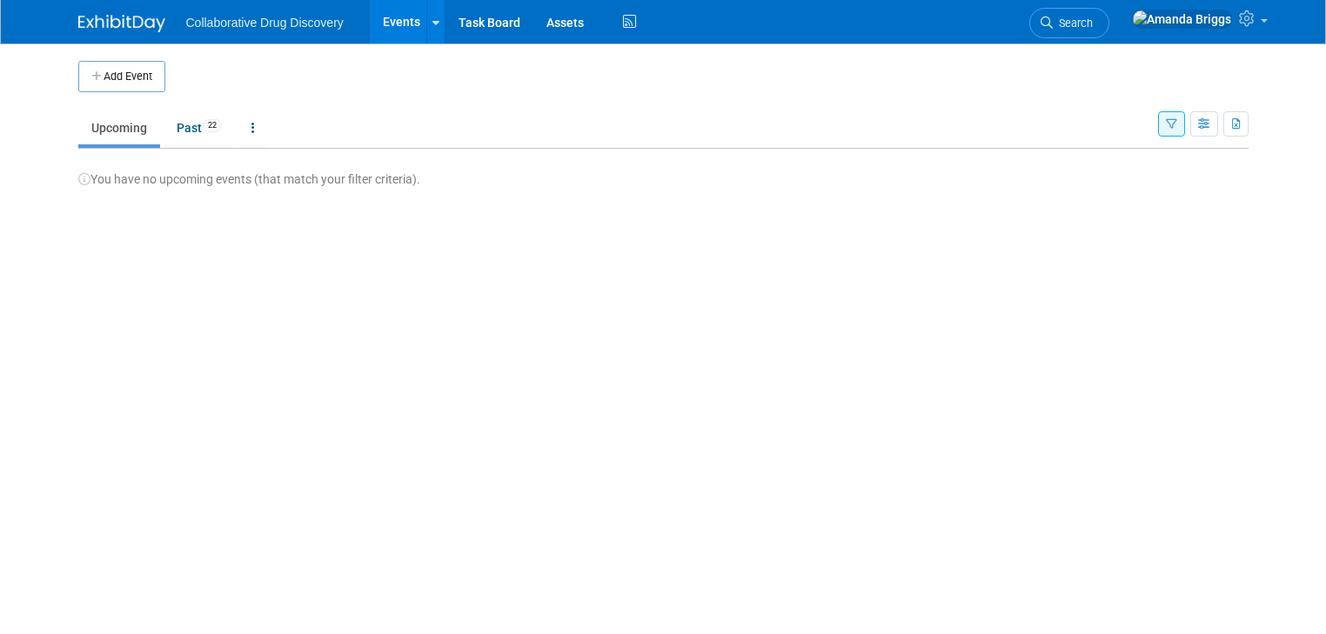
click at [1177, 125] on icon "button" at bounding box center [1171, 124] width 11 height 11
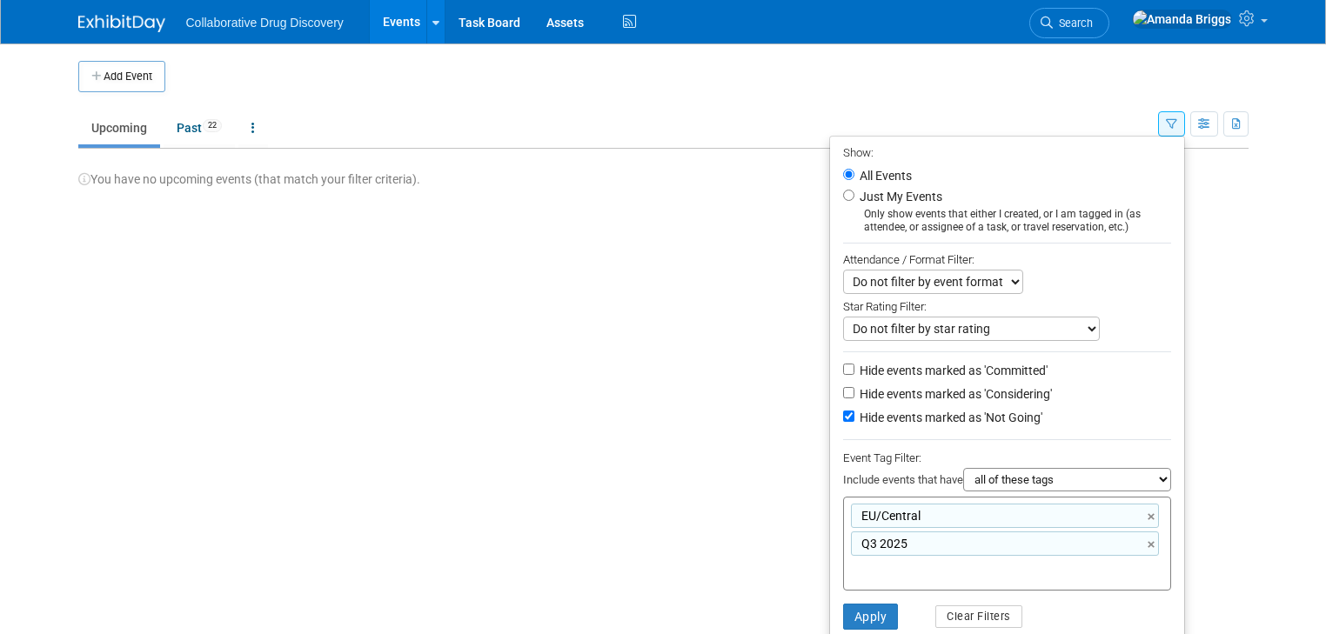
click at [954, 564] on input "text" at bounding box center [920, 568] width 139 height 17
type input "c"
click at [854, 390] on input "Hide events marked as 'Considering'" at bounding box center [848, 392] width 11 height 11
checkbox input "true"
click at [876, 612] on button "Apply" at bounding box center [871, 617] width 56 height 26
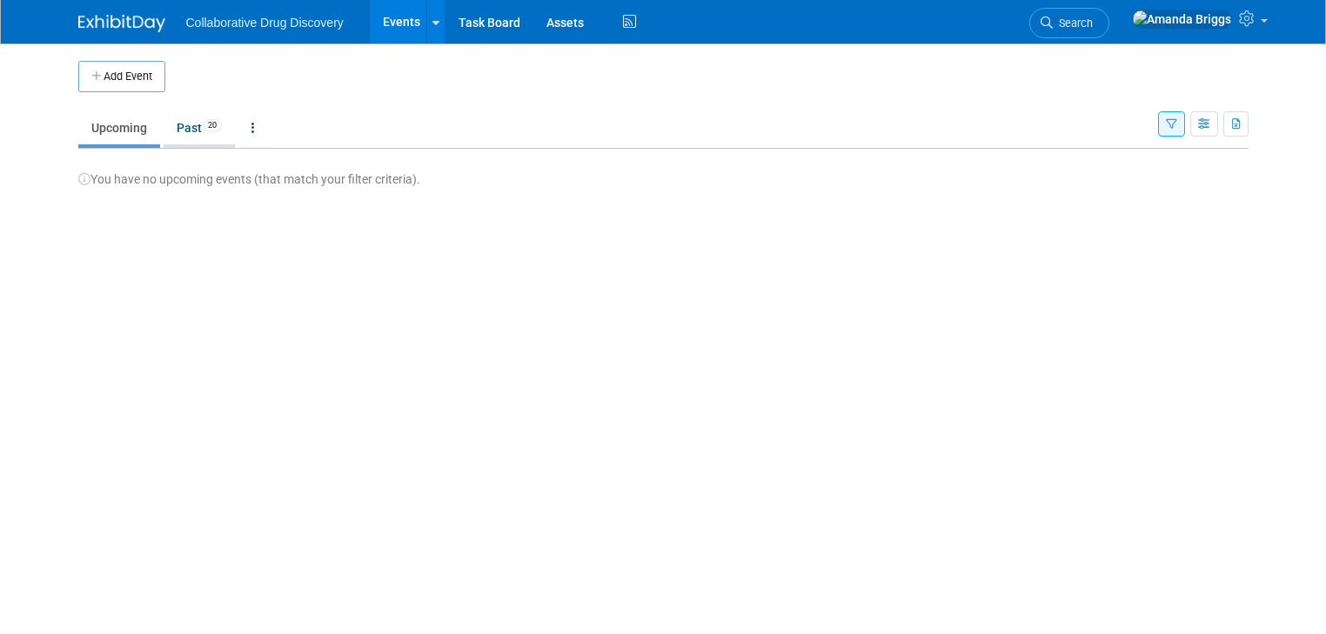
click at [169, 126] on link "Past 20" at bounding box center [199, 127] width 71 height 33
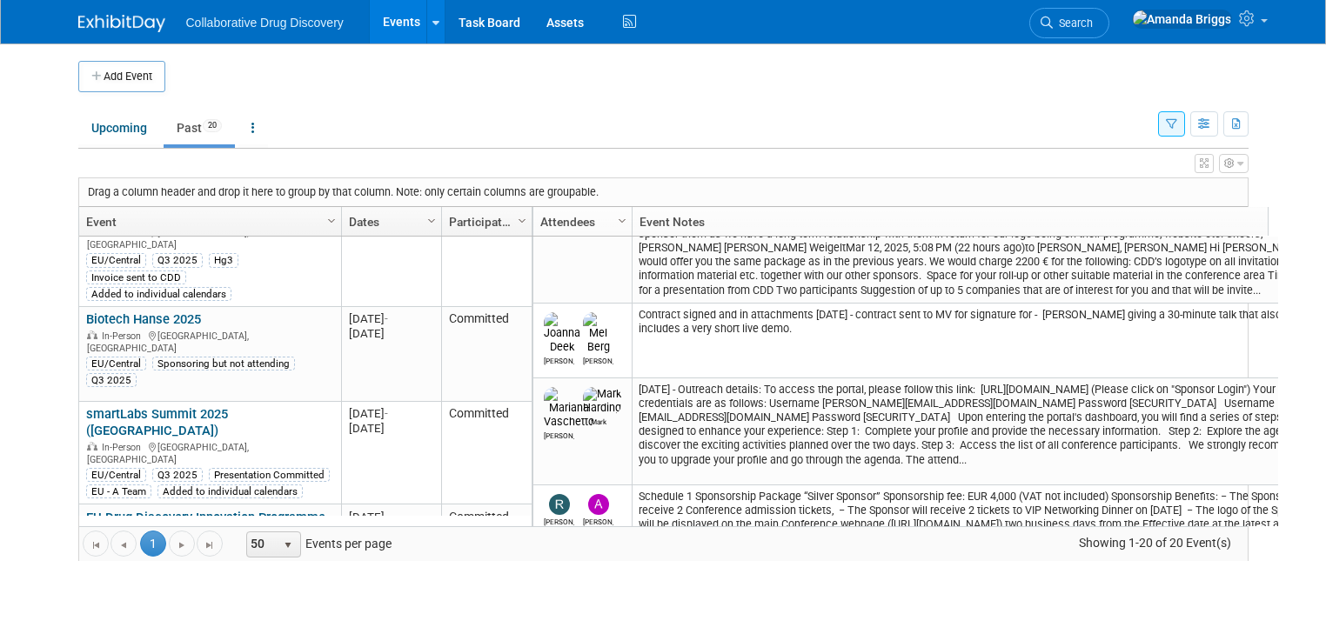
scroll to position [1603, 0]
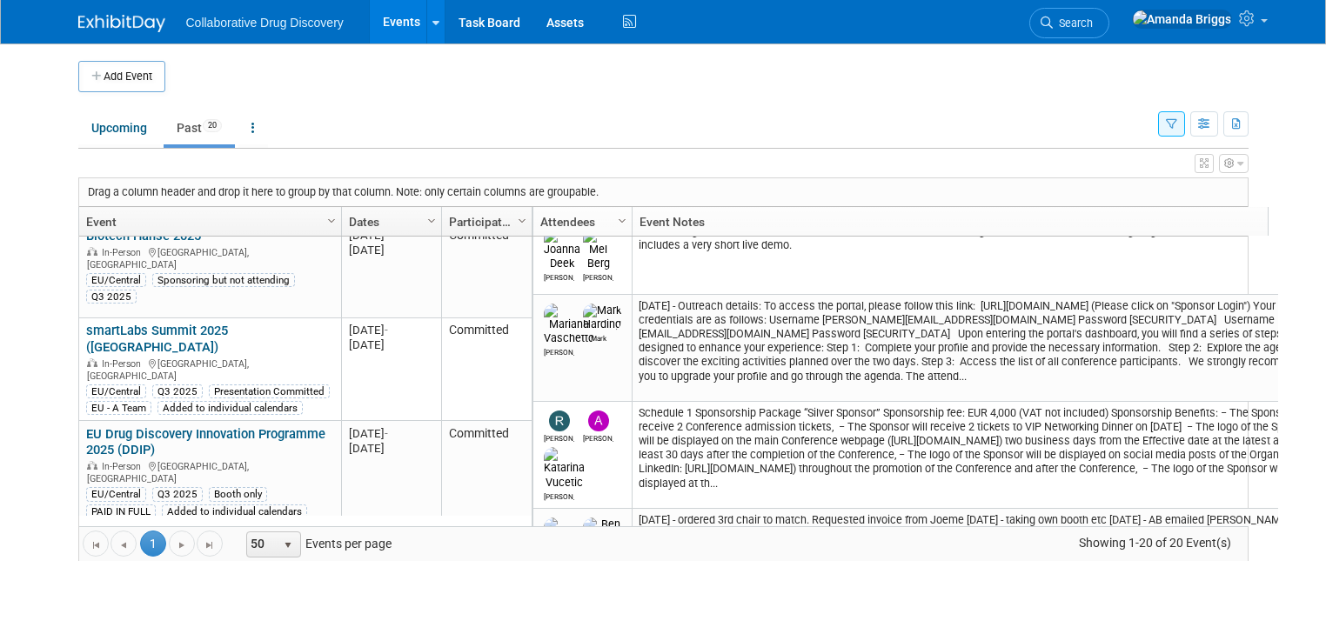
click at [1177, 128] on icon "button" at bounding box center [1171, 124] width 11 height 11
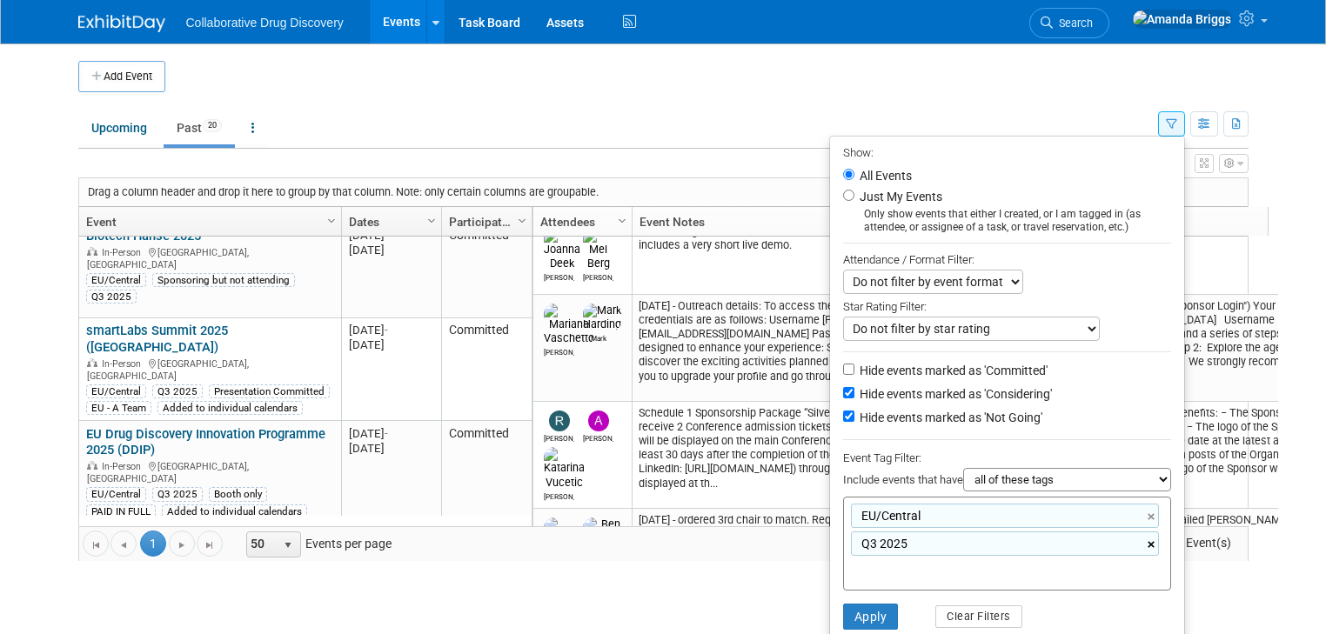
click at [1159, 543] on link "×" at bounding box center [1152, 545] width 11 height 20
type input "EU/Central"
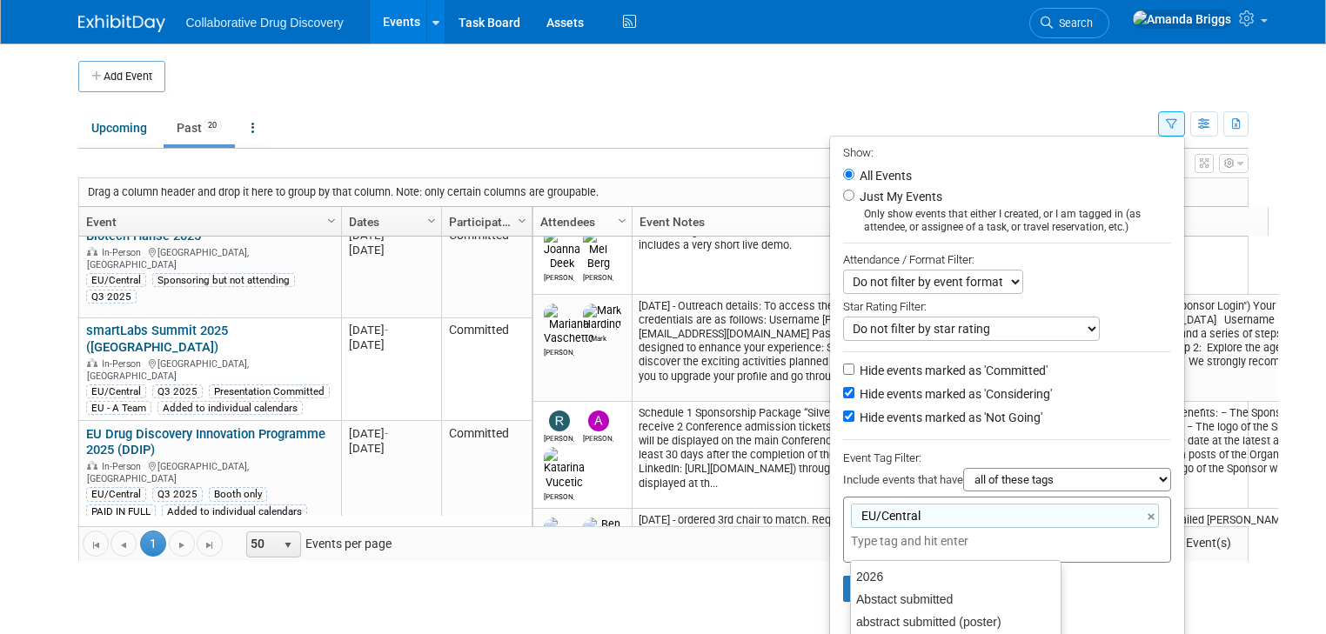
click at [1176, 602] on li "Apply Clear Filters" at bounding box center [1007, 589] width 354 height 52
click at [882, 585] on button "Apply" at bounding box center [871, 589] width 56 height 26
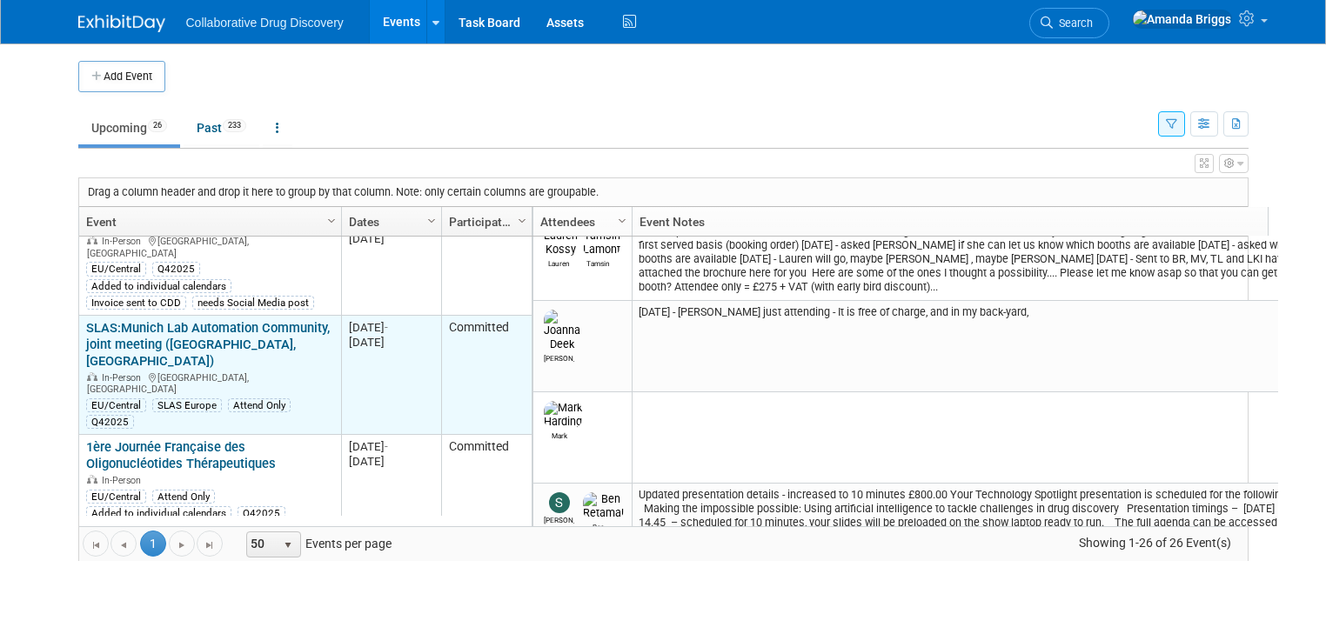
scroll to position [501, 0]
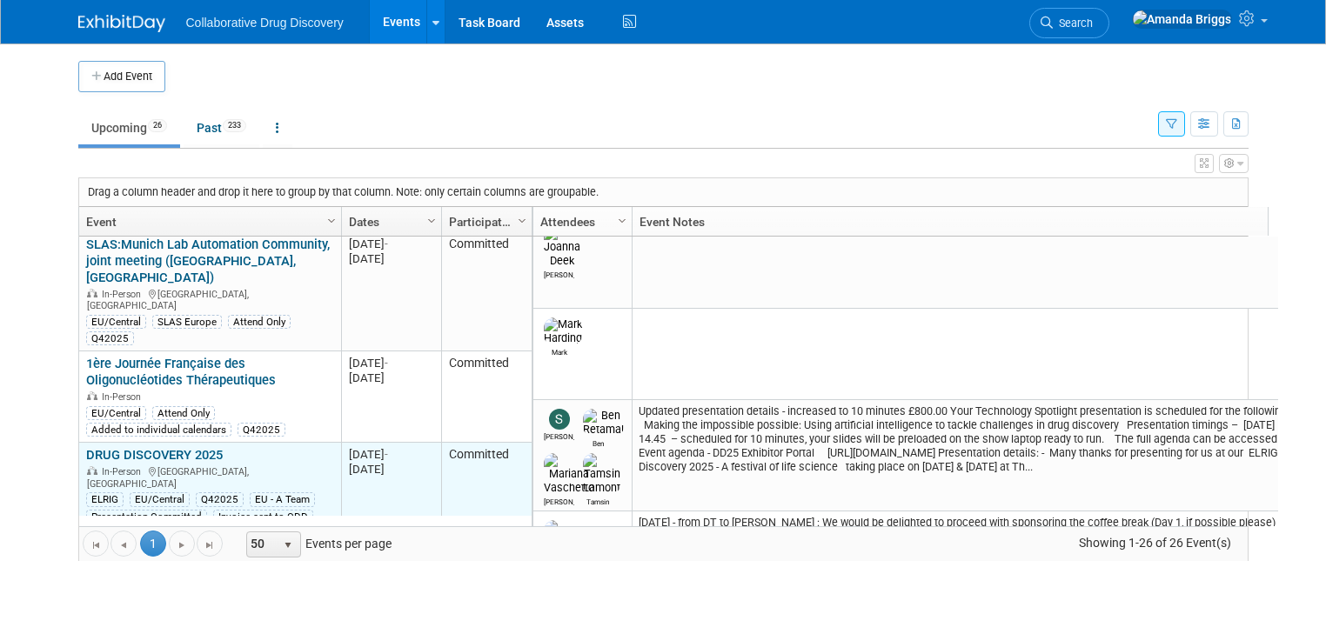
click at [135, 447] on link "DRUG DISCOVERY 2025" at bounding box center [154, 455] width 137 height 16
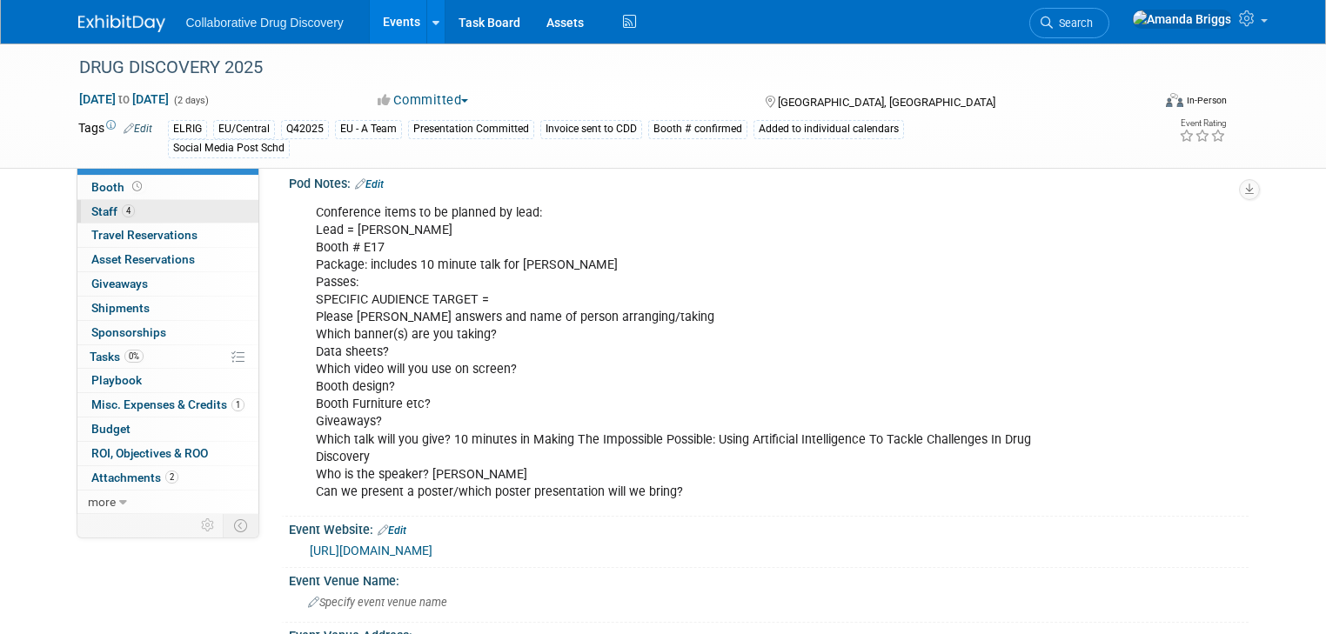
click at [91, 207] on span "Staff 4" at bounding box center [112, 211] width 43 height 14
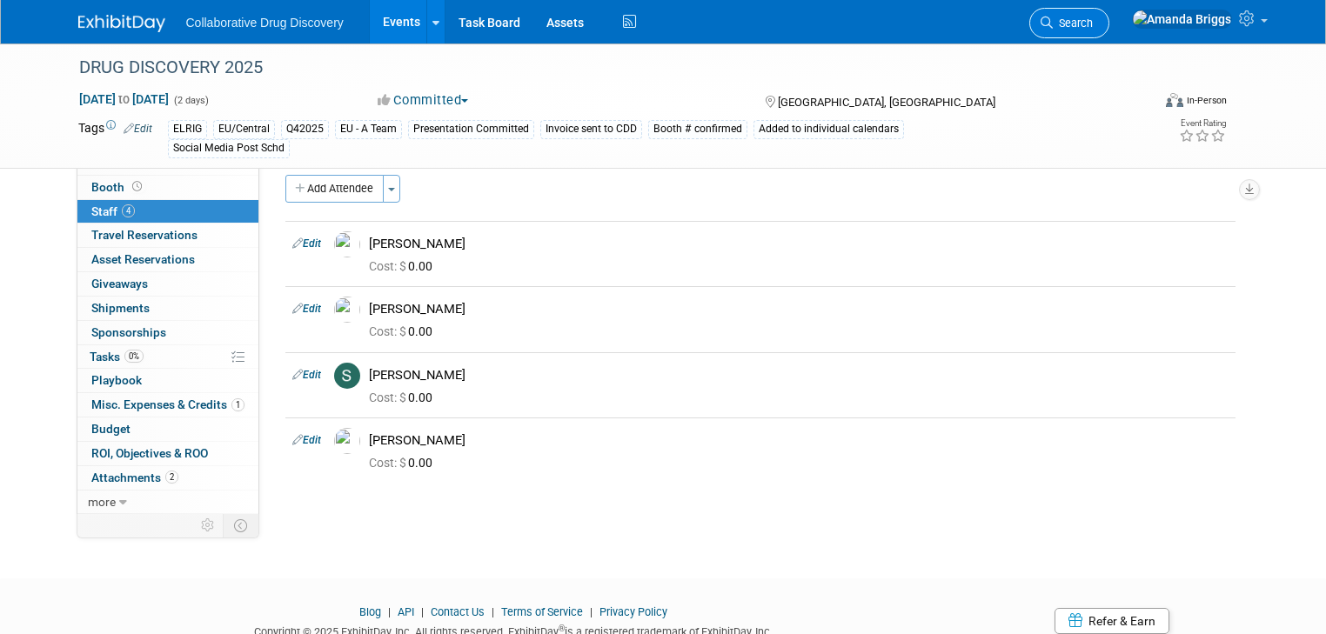
click at [1093, 17] on span "Search" at bounding box center [1073, 23] width 40 height 13
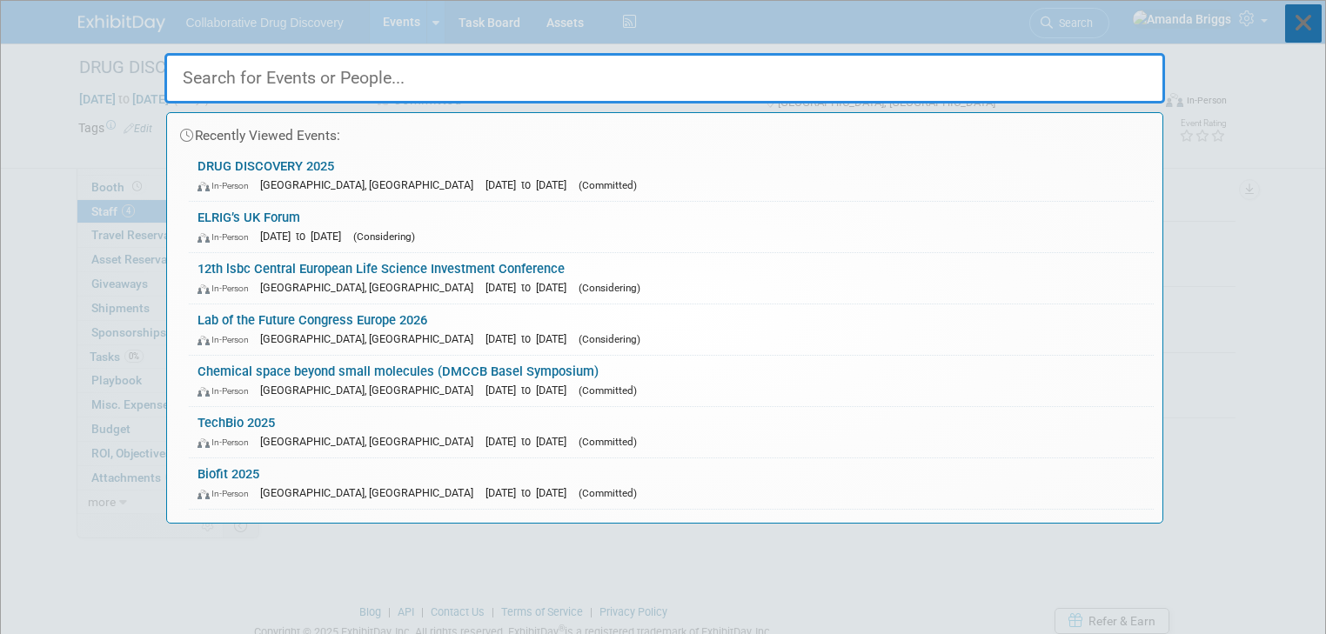
click at [1311, 31] on icon at bounding box center [1303, 23] width 37 height 38
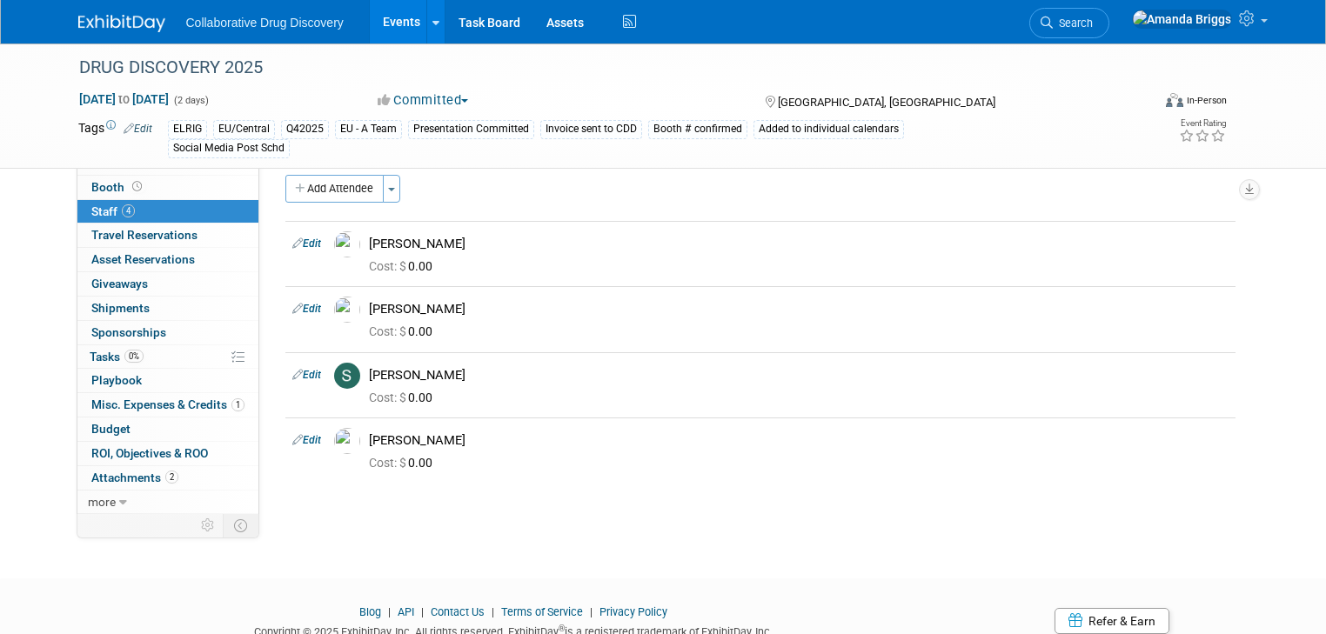
click at [370, 19] on link "Events" at bounding box center [402, 21] width 64 height 43
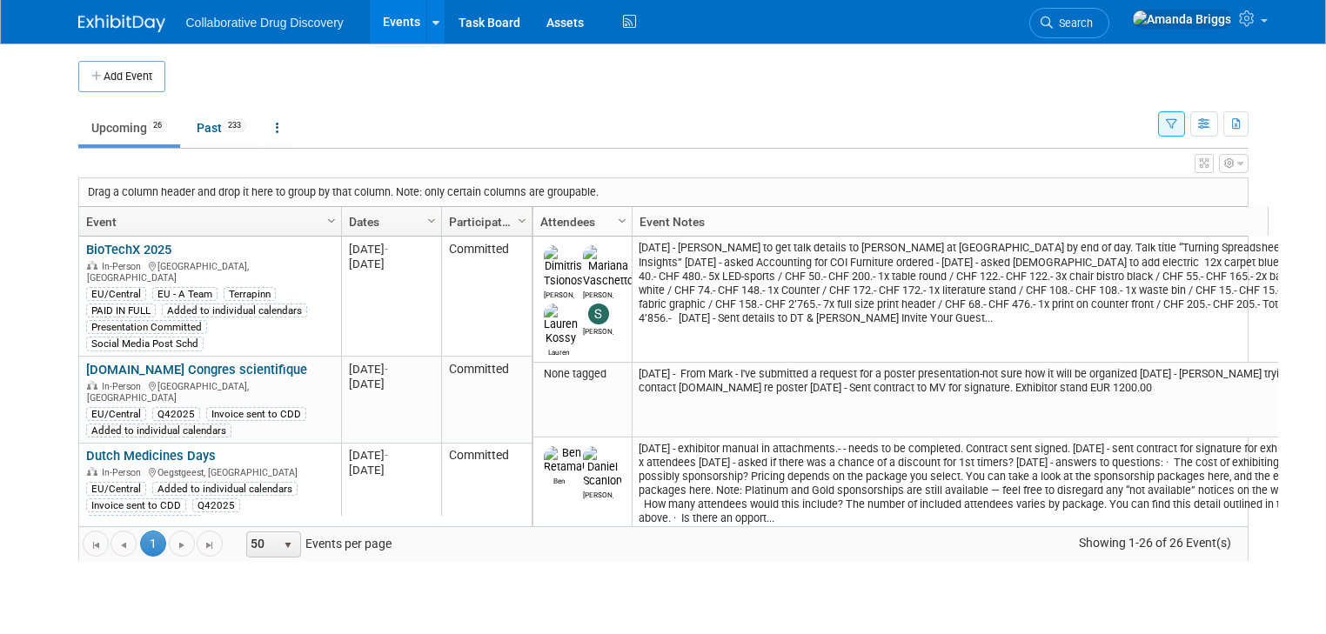
click at [1185, 130] on button "button" at bounding box center [1171, 123] width 27 height 25
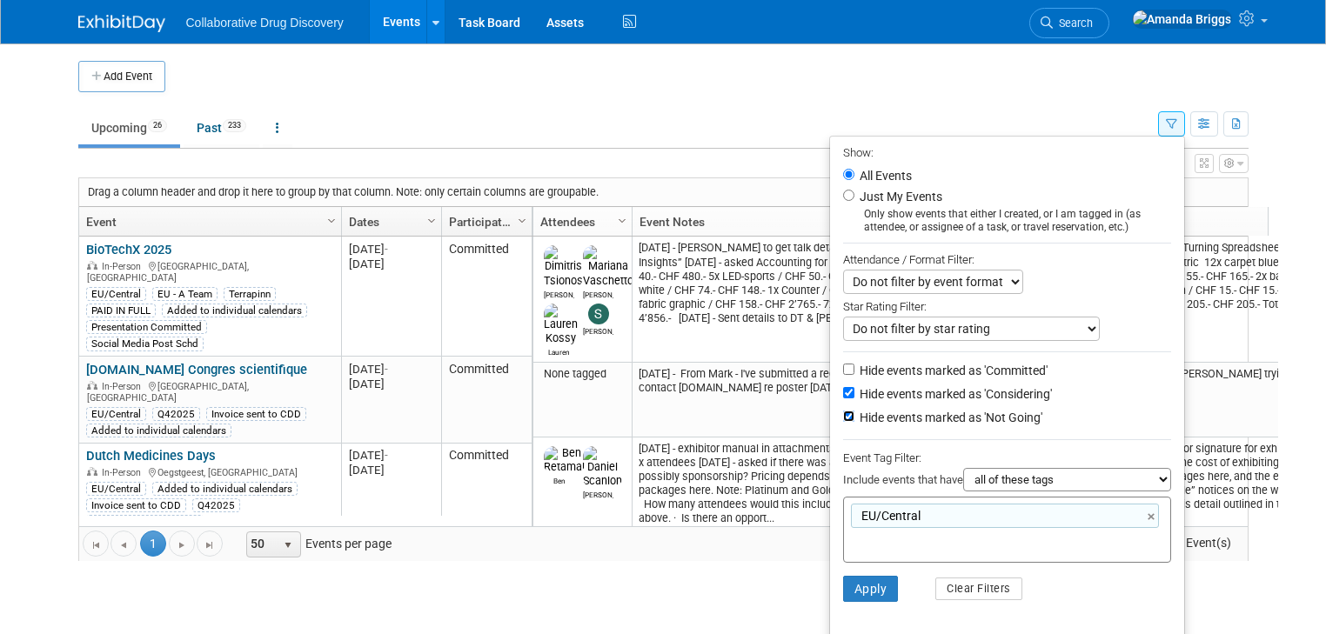
click at [854, 415] on input "Hide events marked as 'Not Going'" at bounding box center [848, 416] width 11 height 11
checkbox input "false"
click at [854, 387] on input "Hide events marked as 'Considering'" at bounding box center [848, 392] width 11 height 11
checkbox input "false"
click at [1159, 515] on link "×" at bounding box center [1152, 517] width 11 height 20
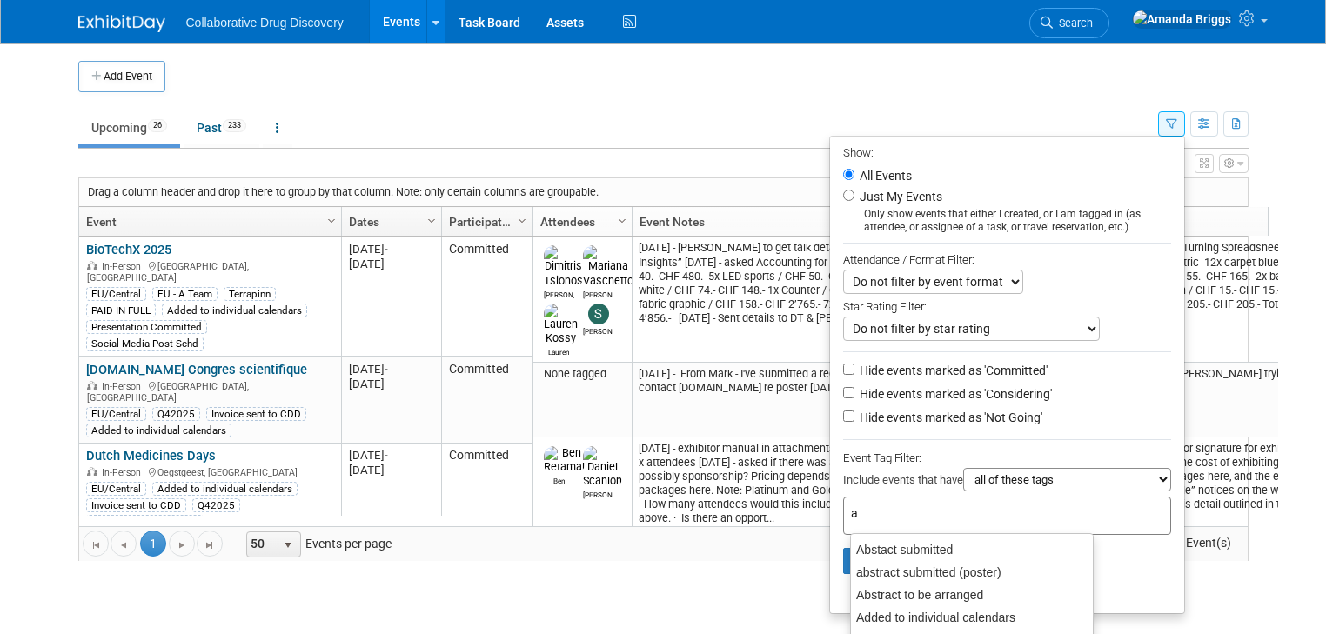
type input "ap"
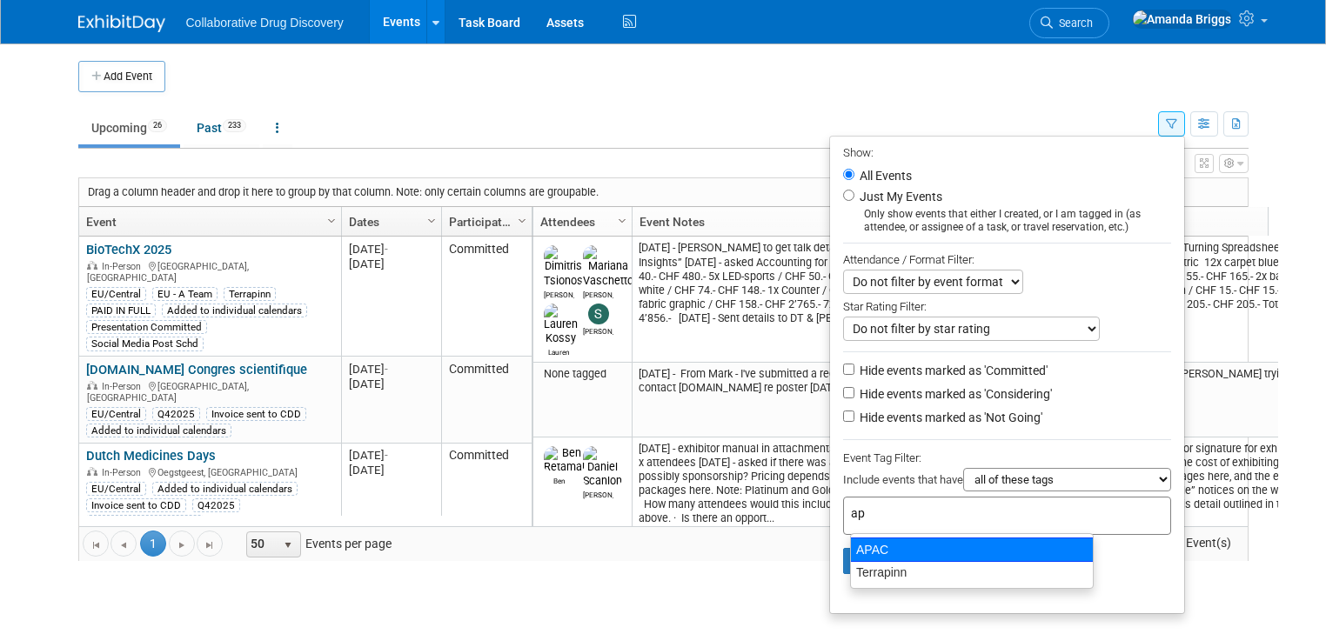
click at [950, 542] on div "APAC" at bounding box center [972, 550] width 244 height 24
type input "APAC"
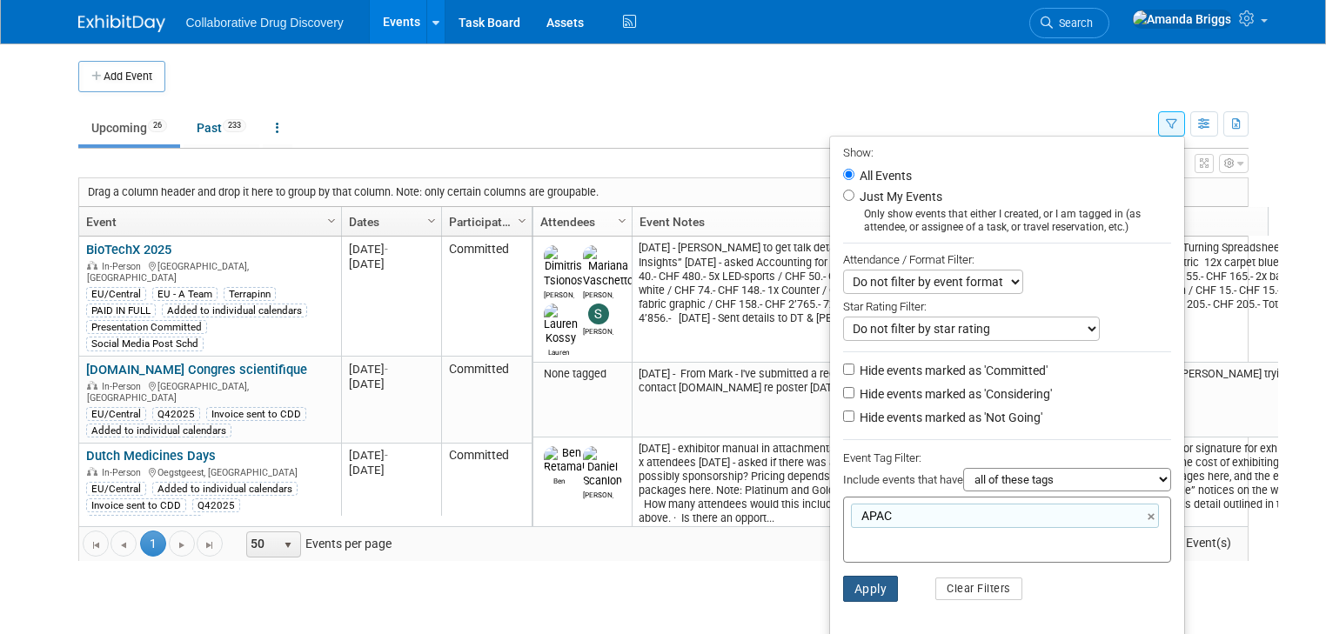
click at [878, 579] on button "Apply" at bounding box center [871, 589] width 56 height 26
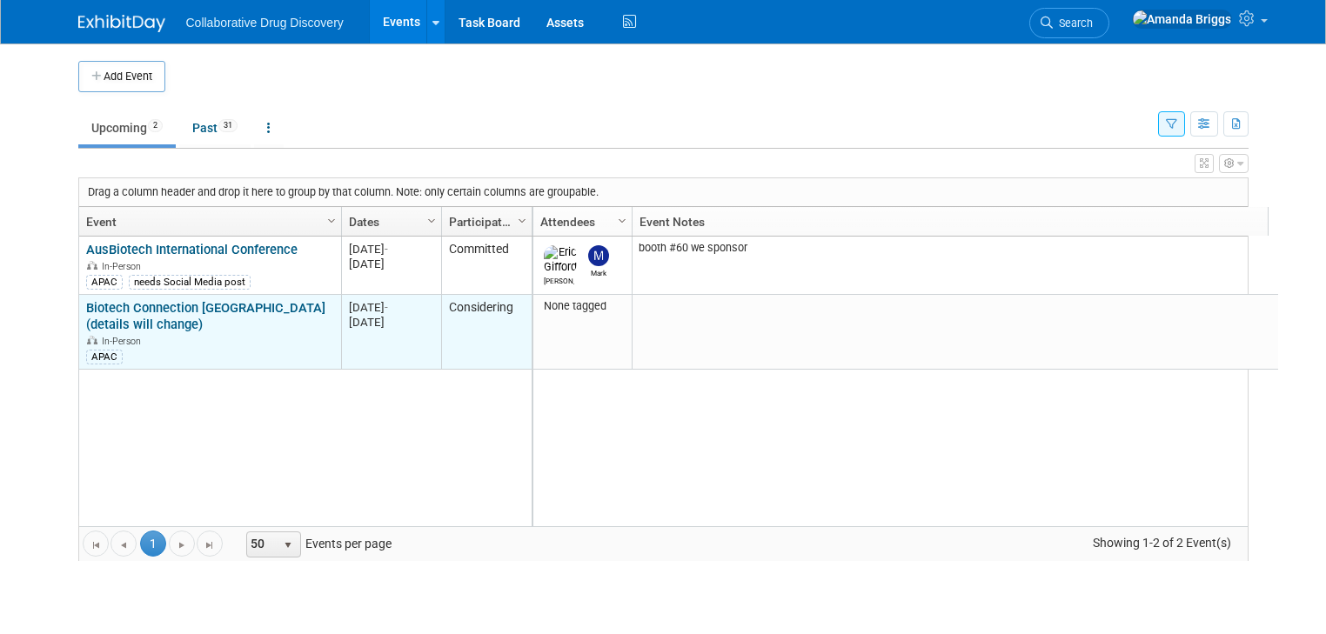
click at [223, 309] on link "Biotech Connection [GEOGRAPHIC_DATA] (details will change)" at bounding box center [205, 316] width 239 height 32
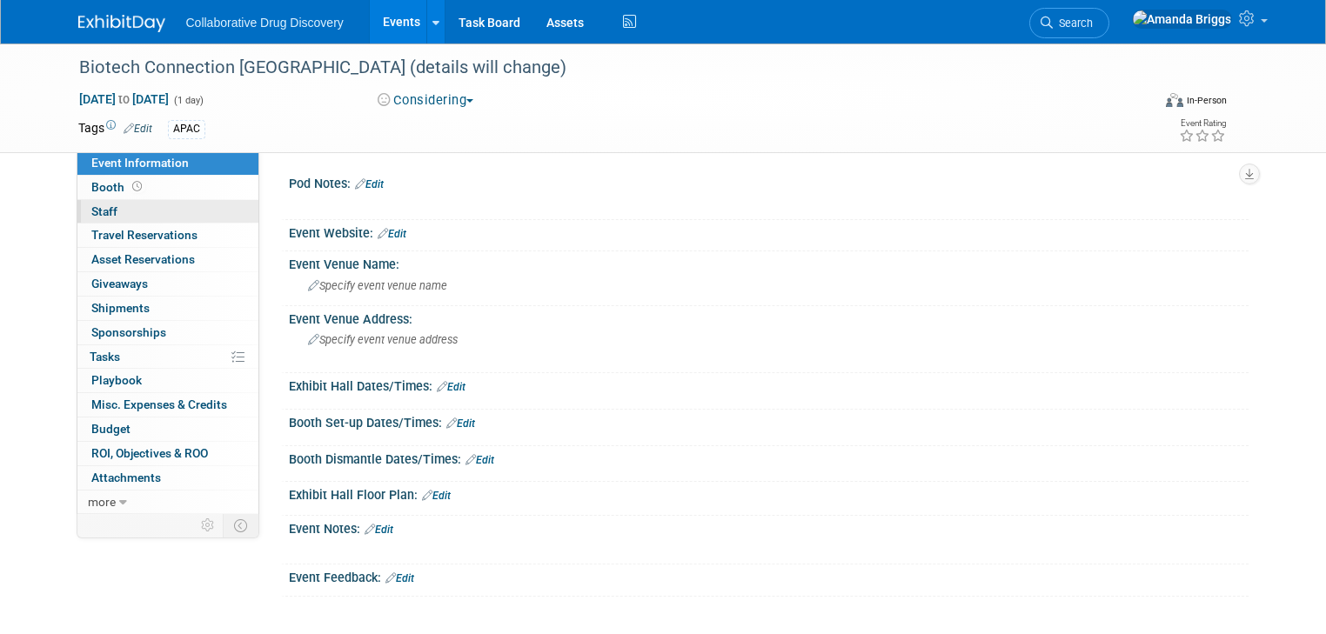
click at [91, 214] on span "Staff 0" at bounding box center [104, 211] width 26 height 14
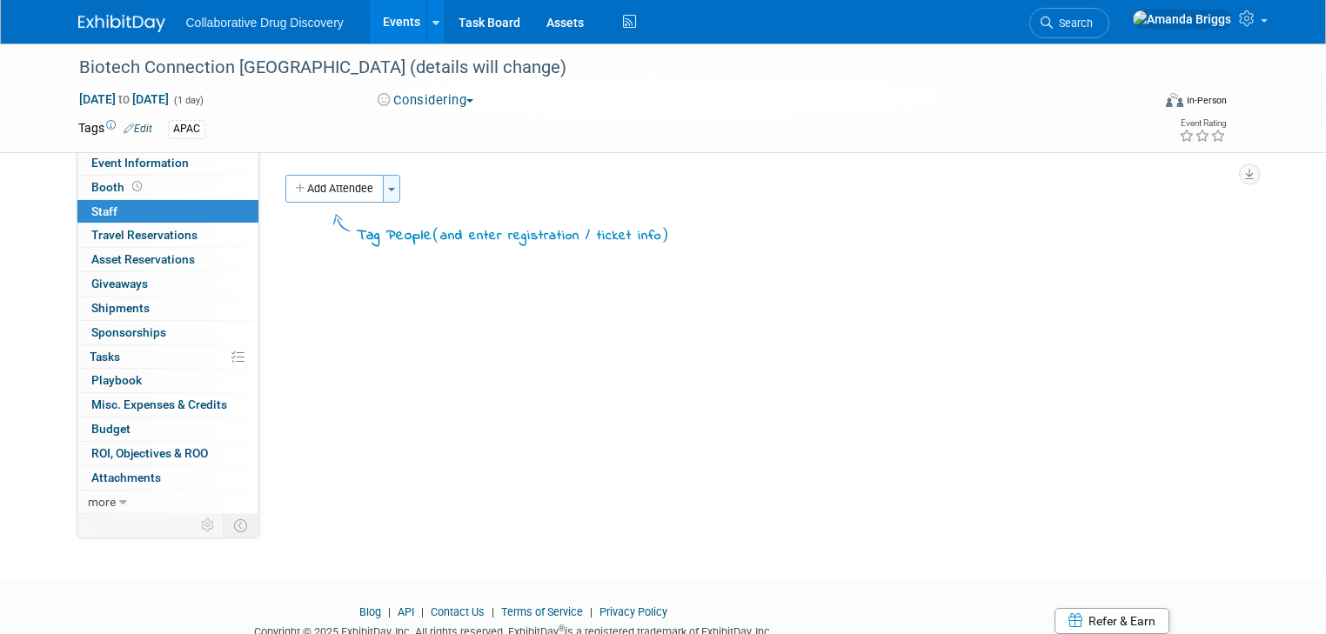
click at [383, 196] on button "Toggle Dropdown" at bounding box center [391, 189] width 17 height 28
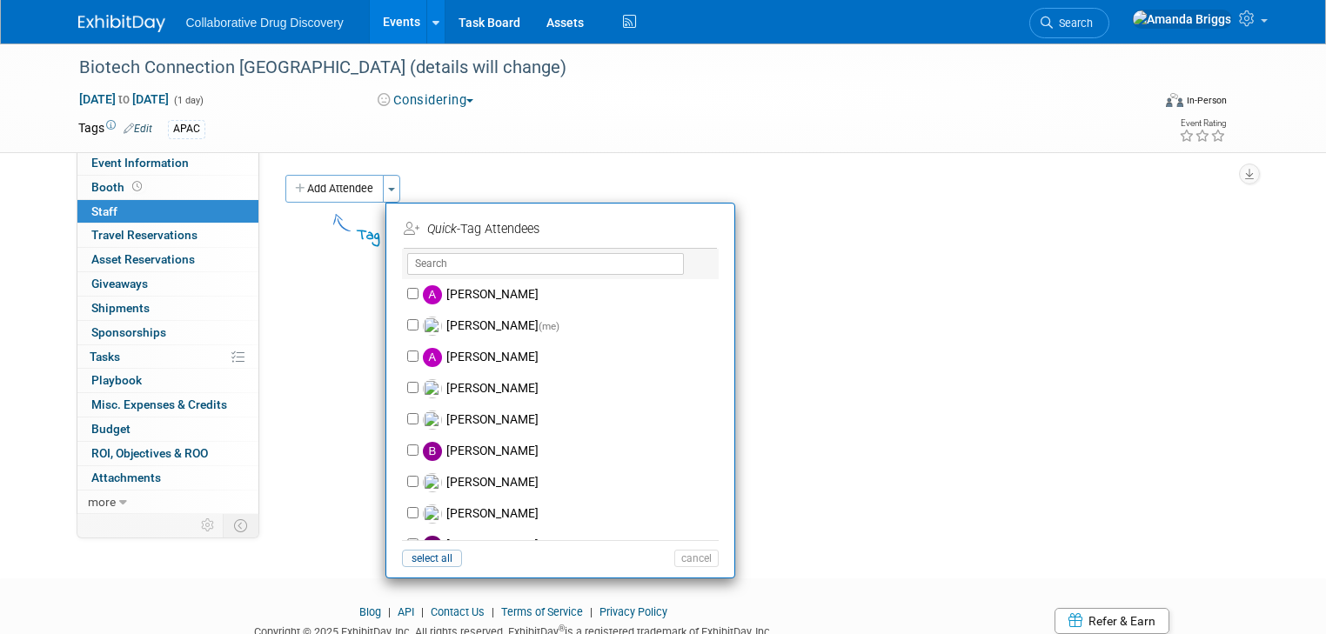
click at [829, 383] on div "Pod Notes: Edit X Event Website: Edit Event Venue Name: Specify event venue nam…" at bounding box center [753, 331] width 989 height 361
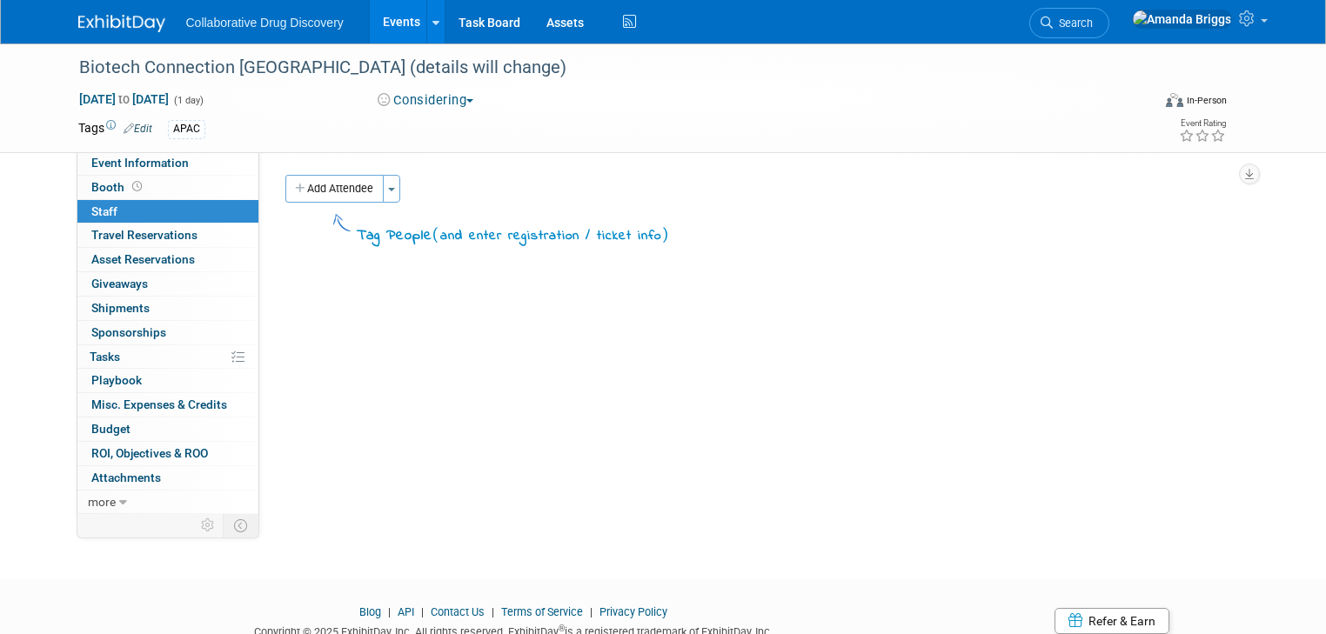
click at [389, 21] on link "Events" at bounding box center [402, 21] width 64 height 43
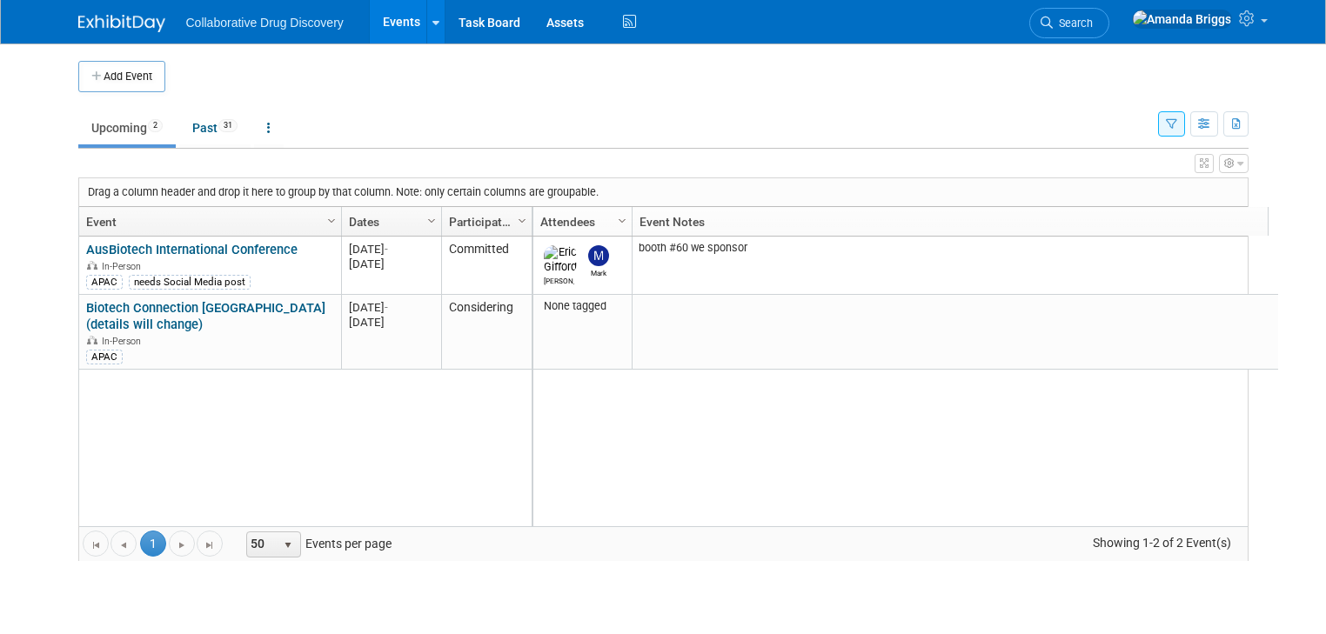
click at [1177, 128] on icon "button" at bounding box center [1171, 124] width 11 height 11
